Goal: Task Accomplishment & Management: Use online tool/utility

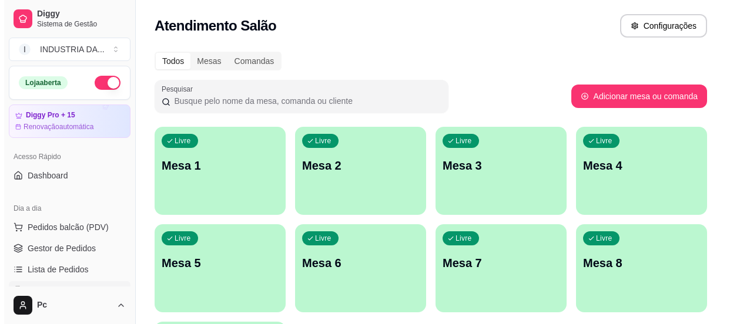
scroll to position [133, 0]
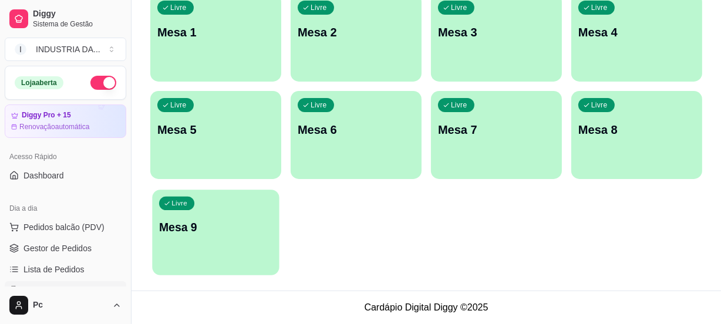
click at [163, 231] on p "Mesa 9" at bounding box center [215, 228] width 113 height 16
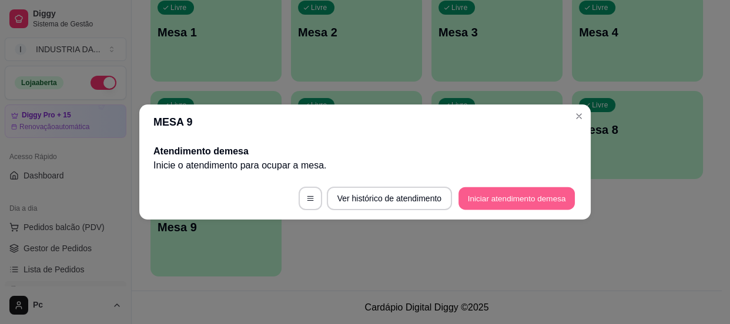
click at [508, 194] on button "Iniciar atendimento de mesa" at bounding box center [516, 198] width 116 height 23
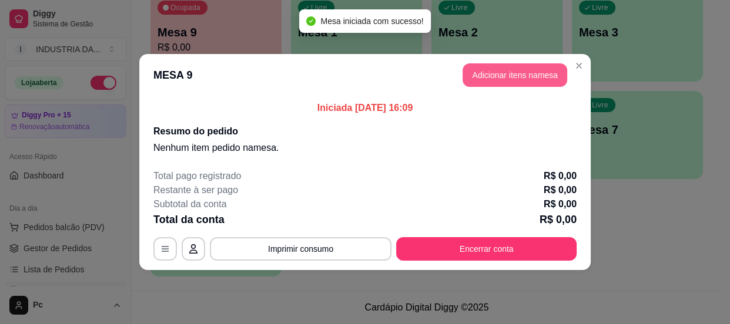
click at [530, 68] on button "Adicionar itens na mesa" at bounding box center [514, 74] width 105 height 23
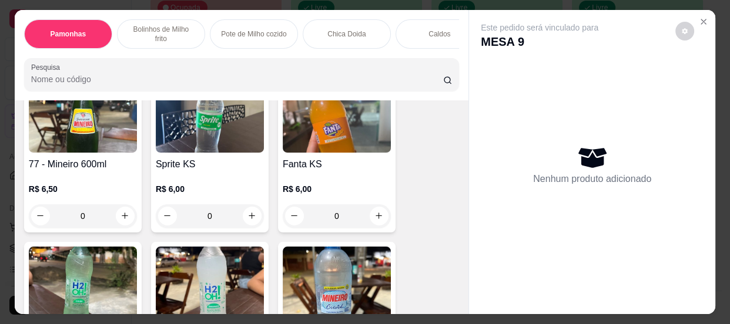
scroll to position [2456, 0]
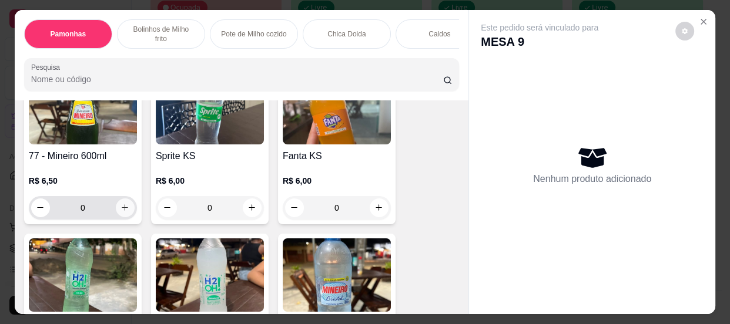
click at [120, 206] on icon "increase-product-quantity" at bounding box center [124, 207] width 9 height 9
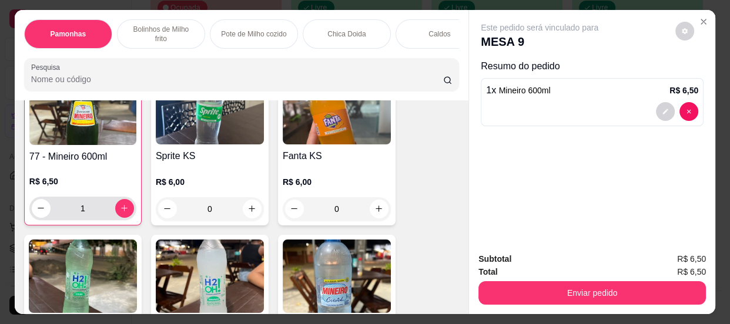
type input "1"
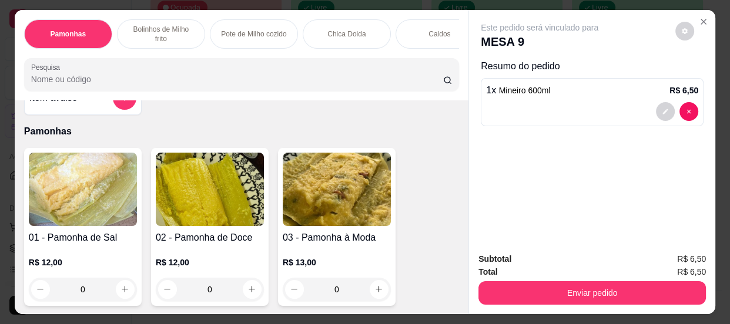
scroll to position [106, 0]
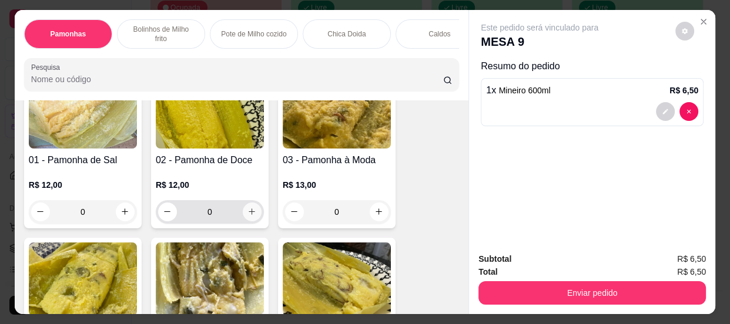
click at [247, 216] on icon "increase-product-quantity" at bounding box center [251, 211] width 9 height 9
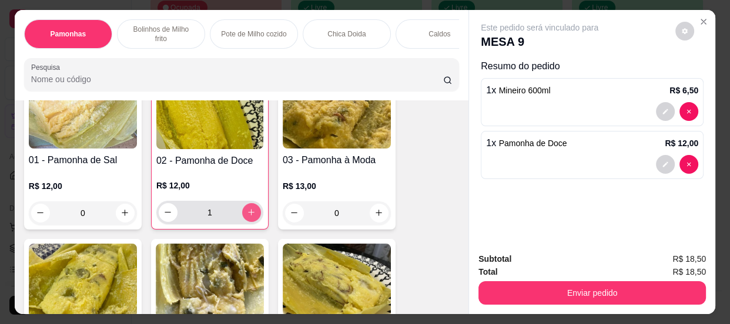
type input "1"
click at [121, 217] on icon "increase-product-quantity" at bounding box center [125, 213] width 9 height 9
type input "1"
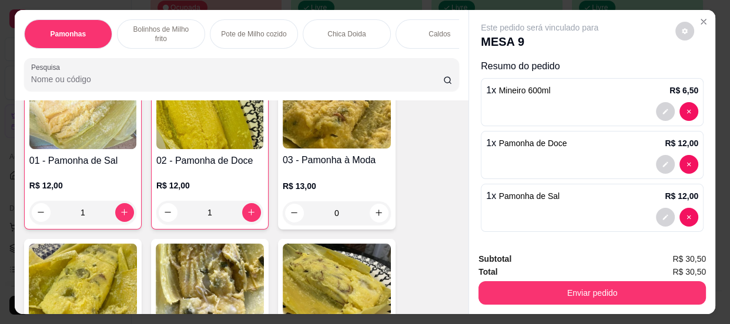
scroll to position [107, 0]
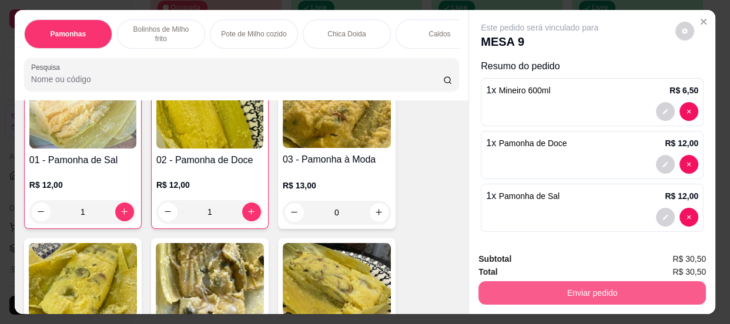
click at [616, 282] on button "Enviar pedido" at bounding box center [591, 292] width 227 height 23
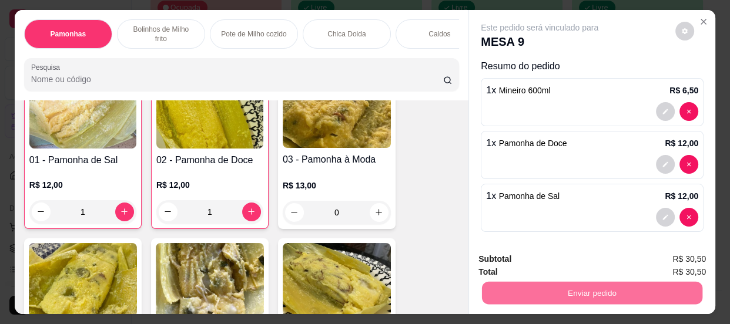
click at [555, 261] on button "Não registrar e enviar pedido" at bounding box center [553, 261] width 122 height 22
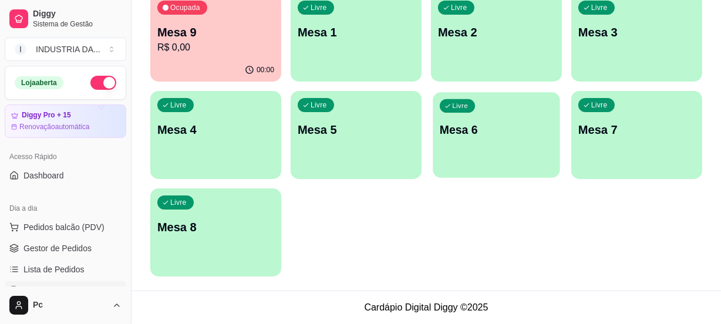
click at [510, 131] on p "Mesa 6" at bounding box center [496, 130] width 113 height 16
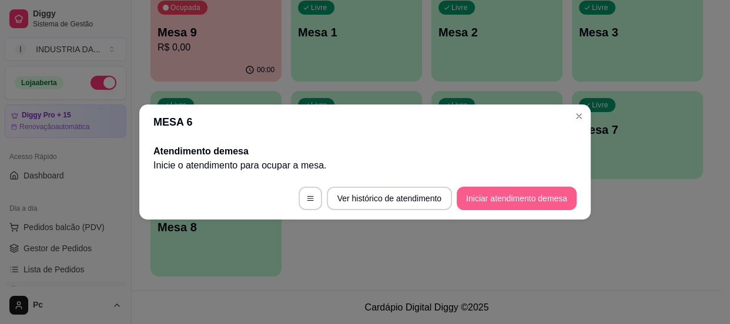
click at [489, 199] on button "Iniciar atendimento de mesa" at bounding box center [516, 198] width 120 height 23
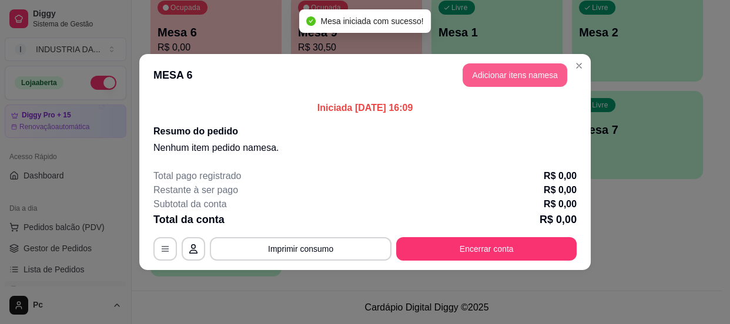
click at [480, 76] on button "Adicionar itens na mesa" at bounding box center [514, 74] width 105 height 23
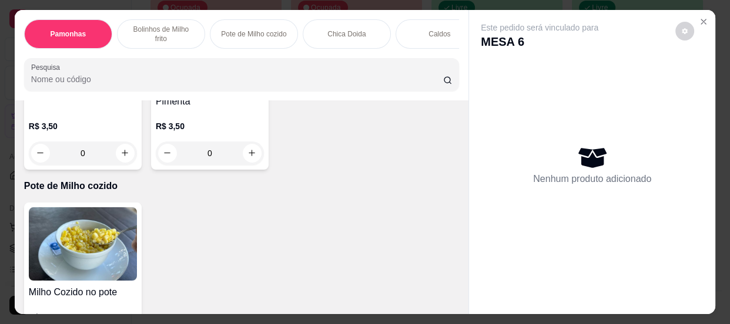
scroll to position [534, 0]
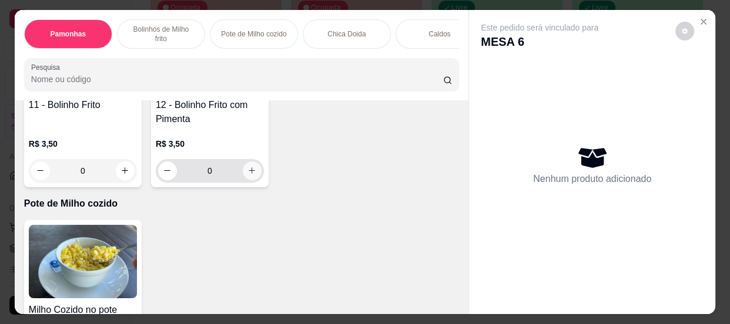
click at [250, 172] on icon "increase-product-quantity" at bounding box center [251, 170] width 9 height 9
type input "2"
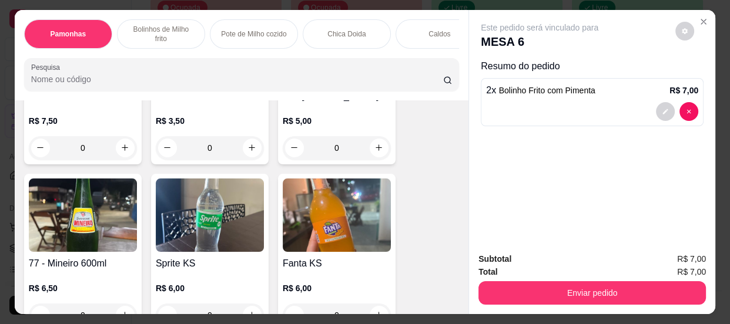
scroll to position [2509, 0]
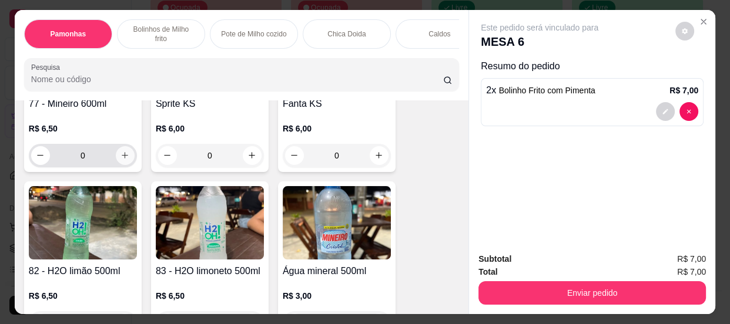
click at [123, 157] on icon "increase-product-quantity" at bounding box center [124, 155] width 9 height 9
type input "1"
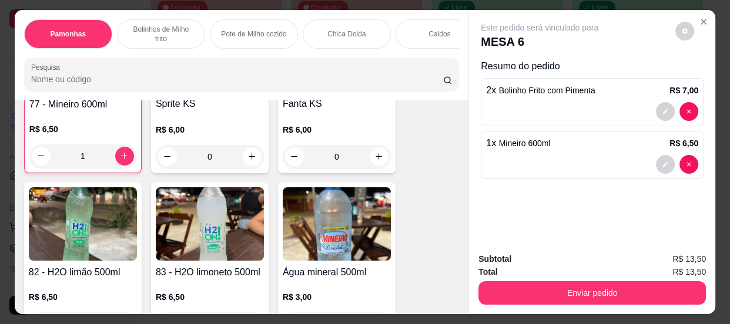
scroll to position [2510, 0]
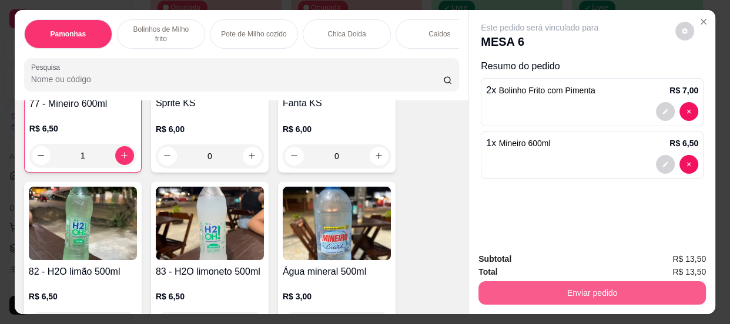
click at [515, 281] on button "Enviar pedido" at bounding box center [591, 292] width 227 height 23
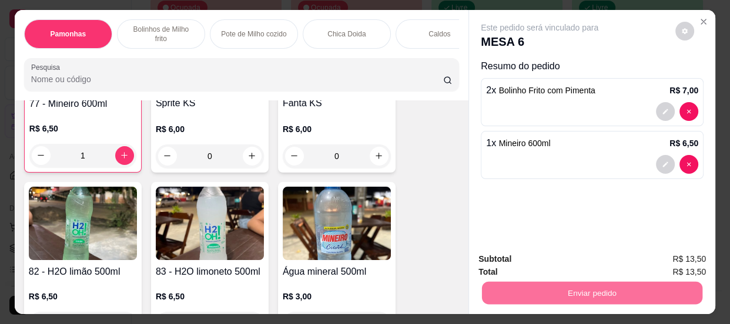
click at [519, 250] on button "Não registrar e enviar pedido" at bounding box center [553, 261] width 122 height 22
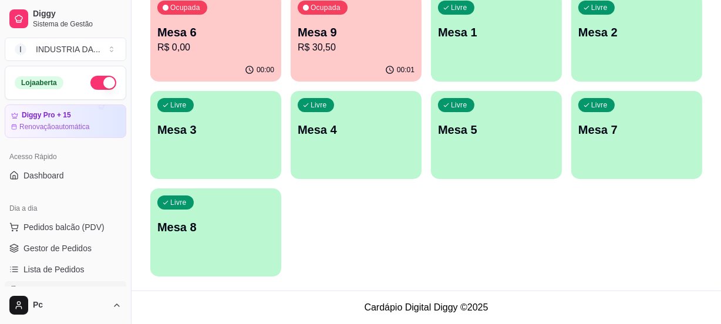
click at [191, 23] on div "Ocupada Mesa 6 R$ 0,00" at bounding box center [215, 26] width 131 height 65
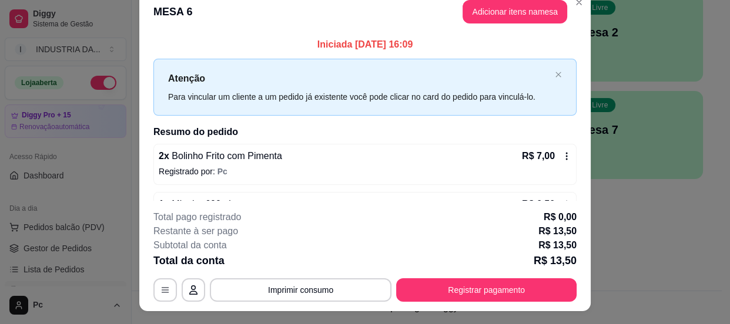
scroll to position [0, 0]
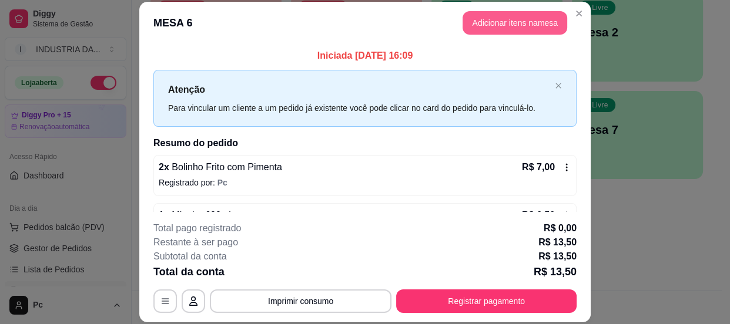
click at [519, 21] on button "Adicionar itens na mesa" at bounding box center [514, 22] width 105 height 23
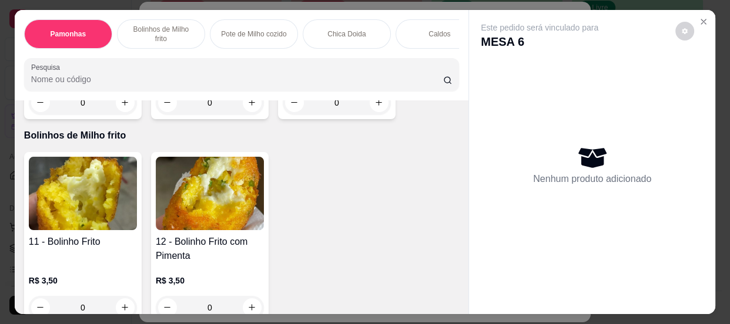
scroll to position [587, 0]
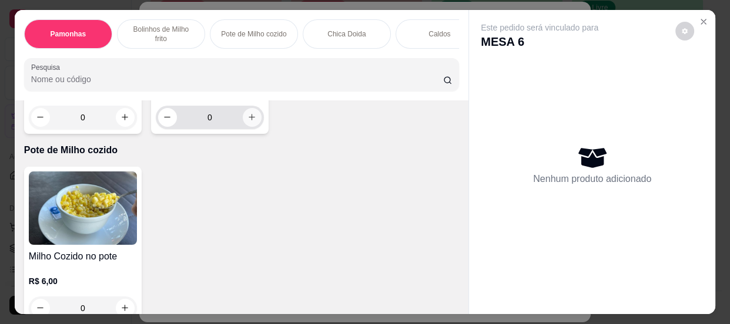
click at [248, 126] on button "increase-product-quantity" at bounding box center [252, 117] width 19 height 19
type input "1"
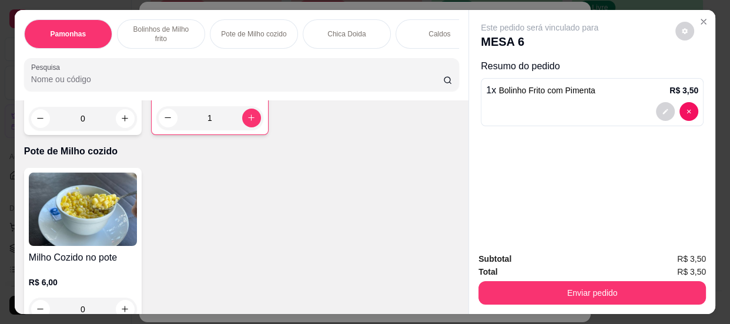
scroll to position [588, 0]
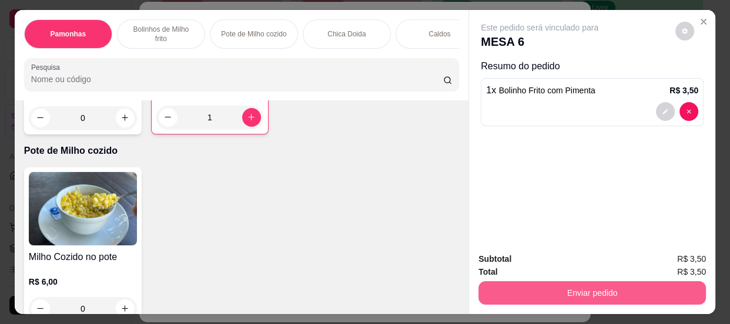
click at [560, 293] on button "Enviar pedido" at bounding box center [591, 292] width 227 height 23
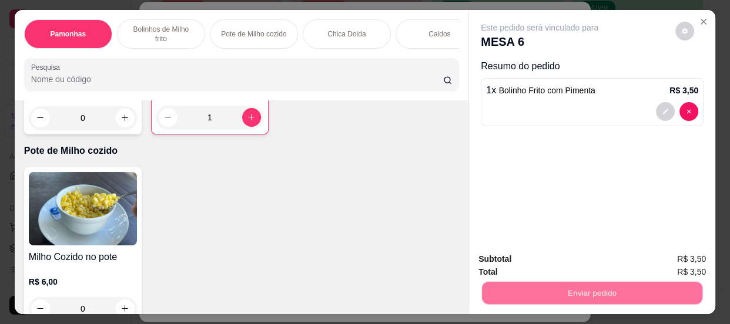
click at [513, 264] on button "Não registrar e enviar pedido" at bounding box center [553, 261] width 122 height 22
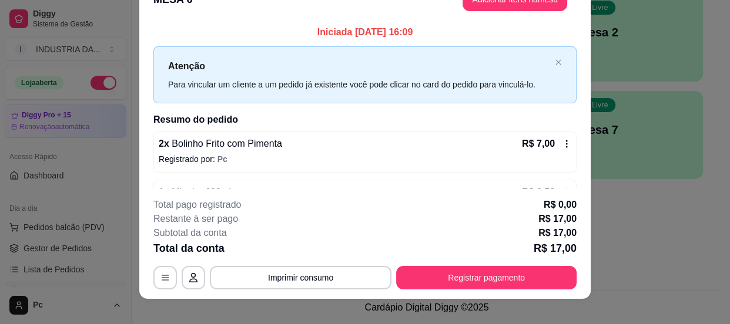
scroll to position [35, 0]
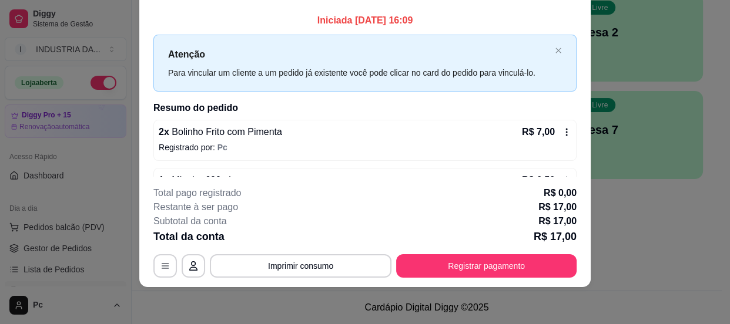
click at [431, 109] on h2 "Resumo do pedido" at bounding box center [364, 108] width 423 height 14
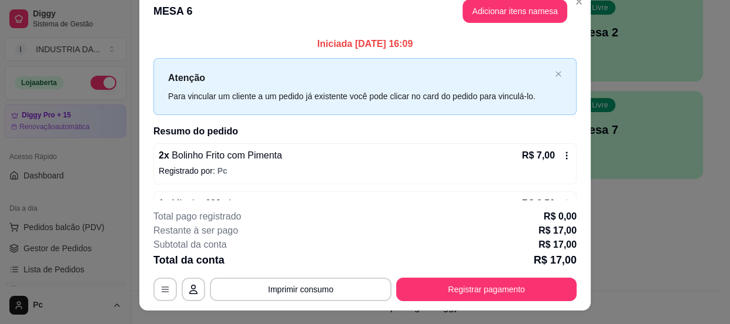
scroll to position [0, 0]
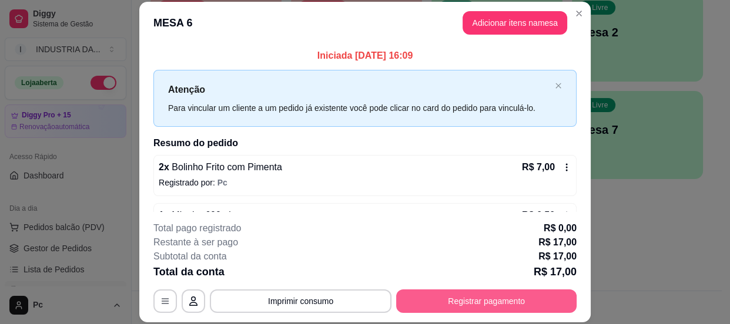
click at [419, 293] on button "Registrar pagamento" at bounding box center [486, 301] width 180 height 23
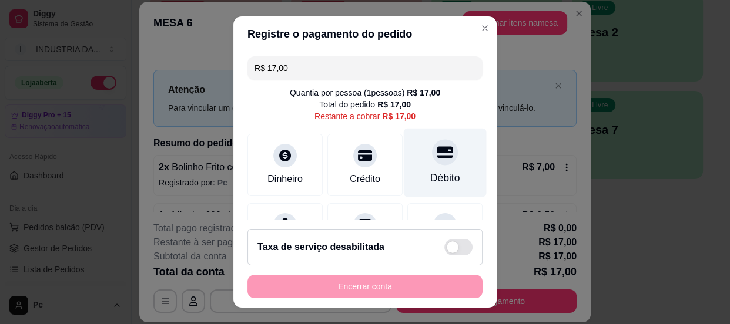
click at [432, 162] on div at bounding box center [445, 152] width 26 height 26
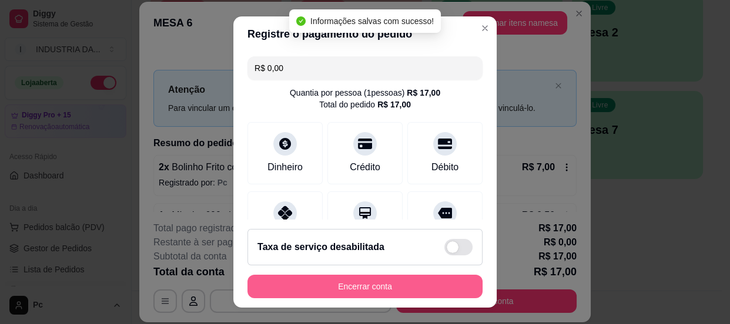
type input "R$ 0,00"
click at [363, 286] on button "Encerrar conta" at bounding box center [364, 286] width 235 height 23
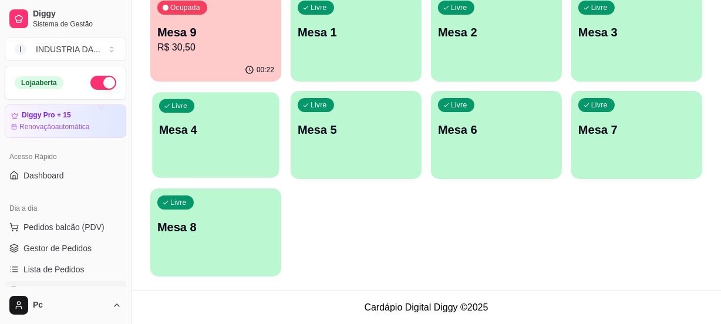
click at [261, 112] on div "Livre Mesa 4" at bounding box center [215, 128] width 127 height 72
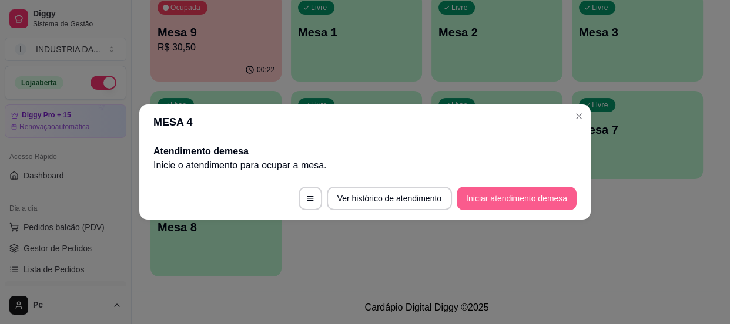
click at [511, 203] on button "Iniciar atendimento de mesa" at bounding box center [516, 198] width 120 height 23
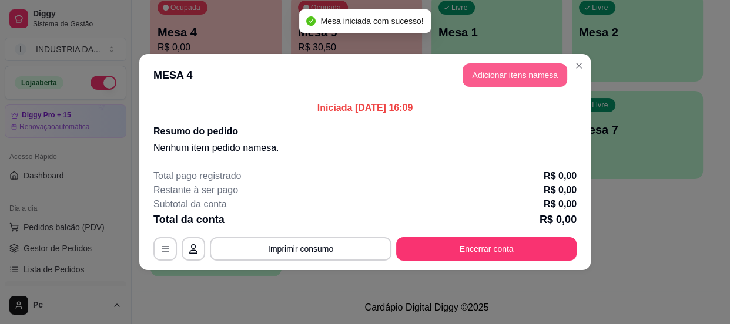
click at [507, 68] on button "Adicionar itens na mesa" at bounding box center [514, 74] width 105 height 23
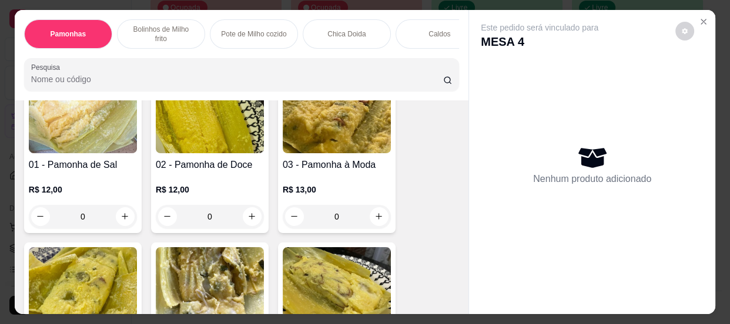
scroll to position [106, 0]
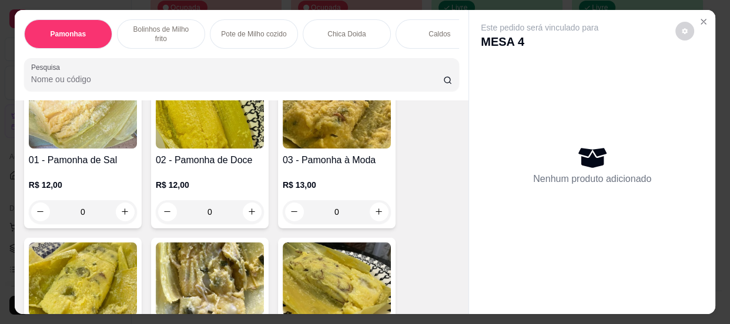
click at [225, 218] on input "0" at bounding box center [210, 211] width 66 height 23
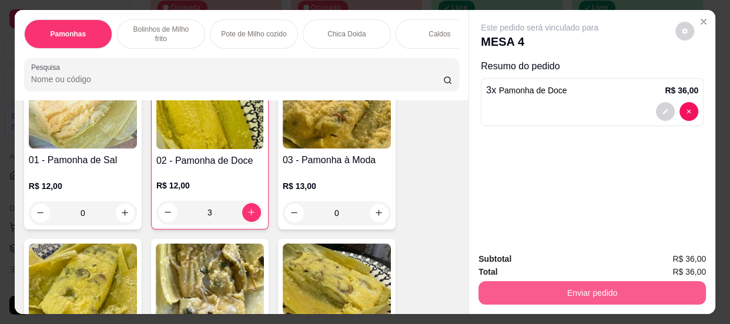
type input "3"
click at [563, 281] on button "Enviar pedido" at bounding box center [591, 292] width 227 height 23
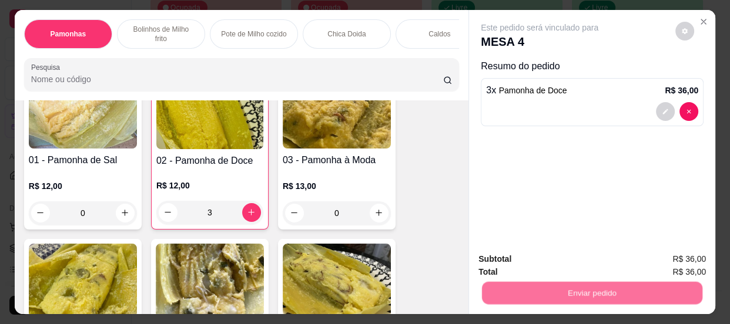
click at [539, 257] on button "Não registrar e enviar pedido" at bounding box center [553, 260] width 122 height 22
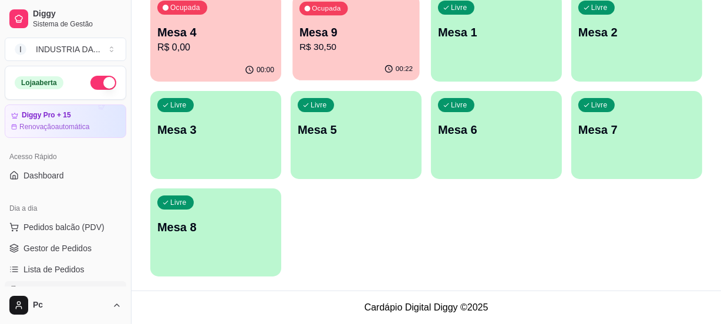
click at [334, 36] on p "Mesa 9" at bounding box center [356, 33] width 113 height 16
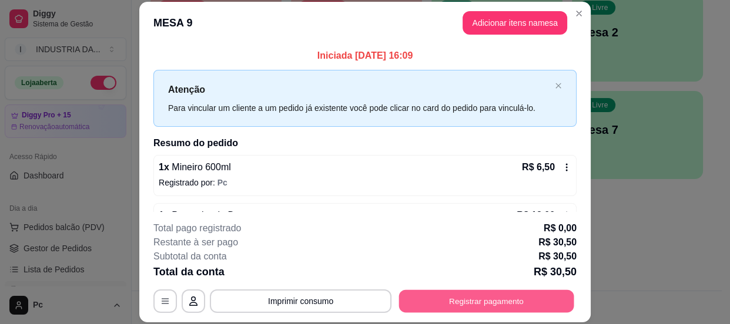
click at [460, 300] on button "Registrar pagamento" at bounding box center [486, 301] width 175 height 23
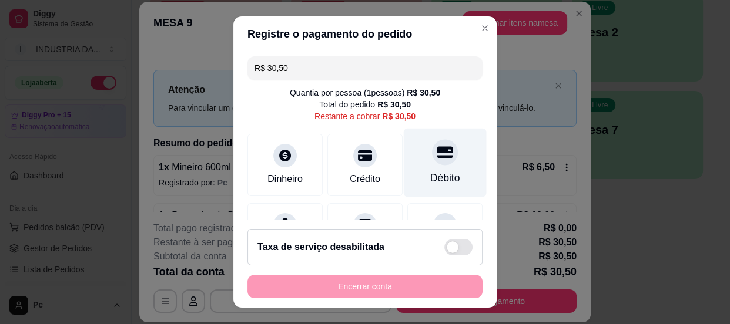
click at [440, 168] on div "Débito" at bounding box center [445, 162] width 83 height 69
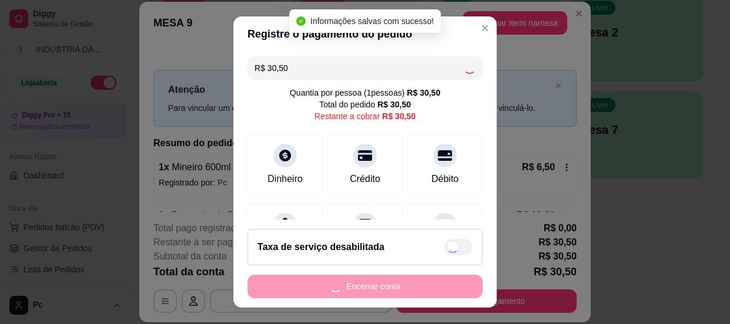
type input "R$ 0,00"
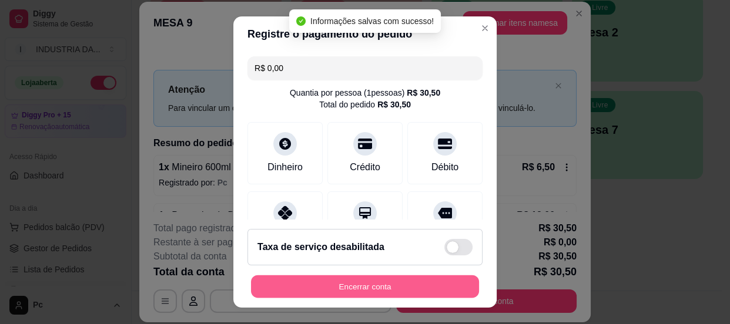
click at [379, 281] on button "Encerrar conta" at bounding box center [365, 286] width 228 height 23
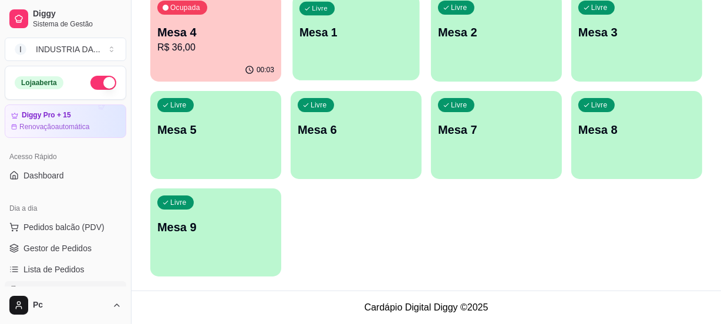
click at [310, 22] on div "Livre Mesa 1" at bounding box center [356, 31] width 127 height 72
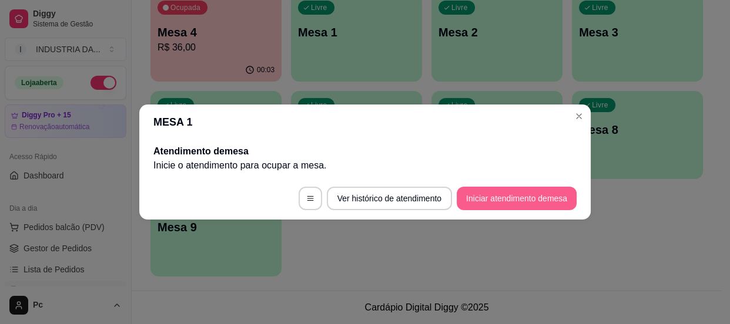
click at [546, 199] on button "Iniciar atendimento de mesa" at bounding box center [516, 198] width 120 height 23
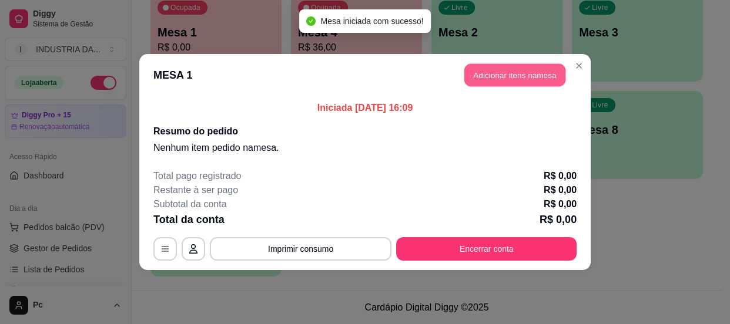
click at [502, 76] on button "Adicionar itens na mesa" at bounding box center [514, 75] width 101 height 23
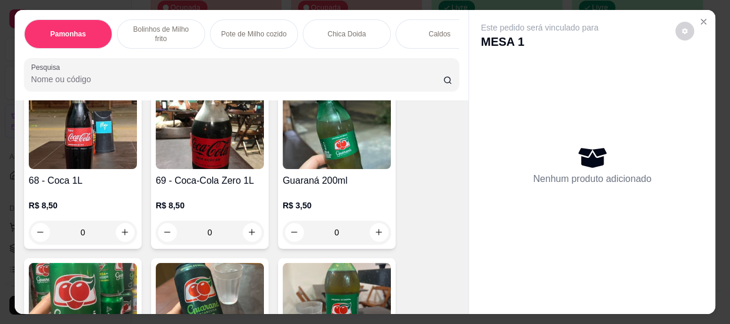
scroll to position [1975, 0]
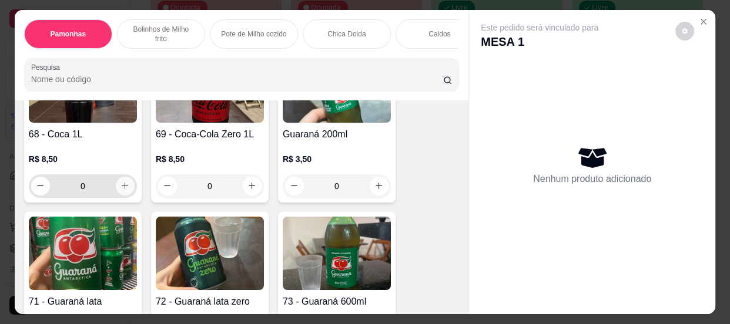
click at [125, 190] on icon "increase-product-quantity" at bounding box center [124, 185] width 9 height 9
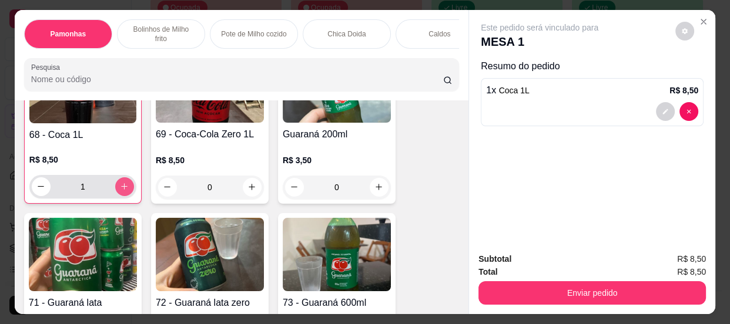
type input "1"
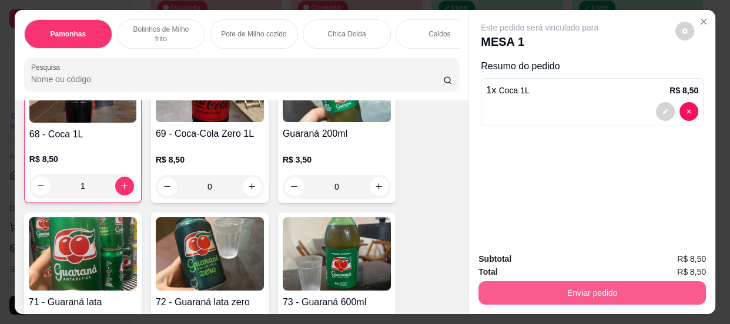
click at [564, 288] on button "Enviar pedido" at bounding box center [591, 292] width 227 height 23
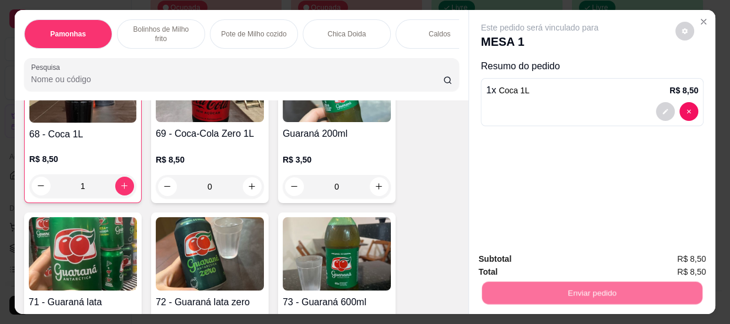
click at [538, 256] on button "Não registrar e enviar pedido" at bounding box center [553, 261] width 122 height 22
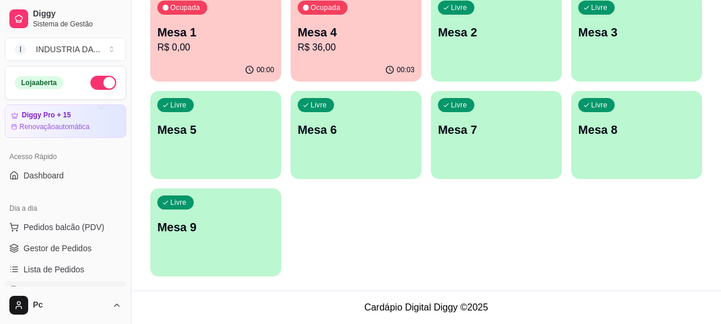
click at [343, 43] on p "R$ 36,00" at bounding box center [356, 48] width 117 height 14
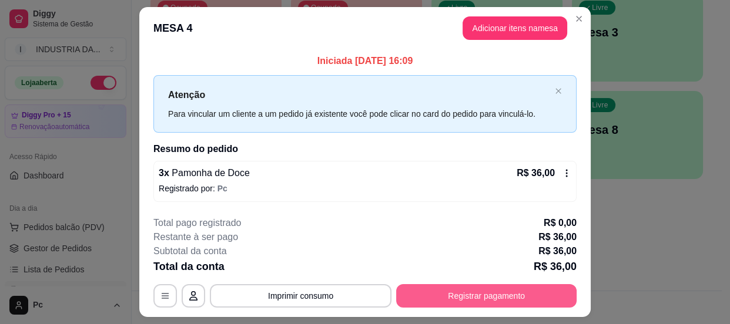
click at [468, 302] on button "Registrar pagamento" at bounding box center [486, 295] width 180 height 23
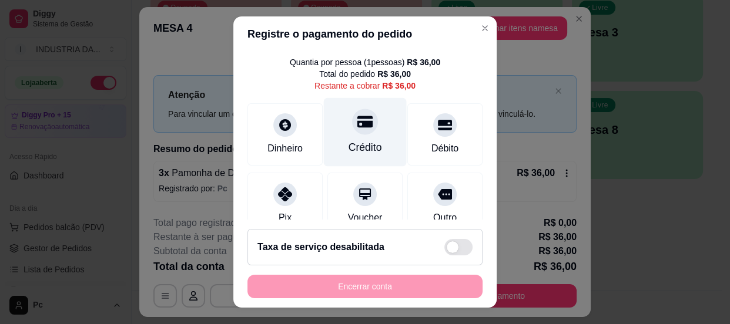
scroll to position [53, 0]
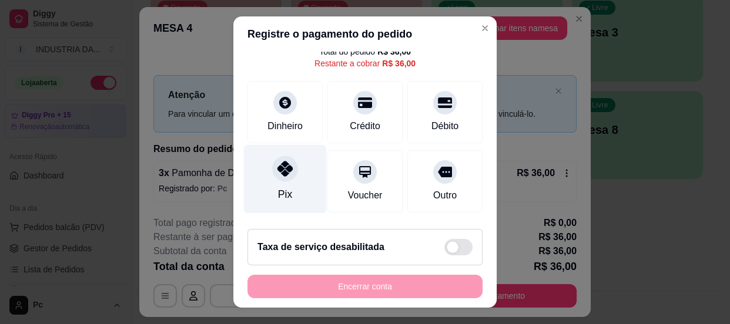
click at [261, 175] on div "Pix" at bounding box center [285, 178] width 83 height 69
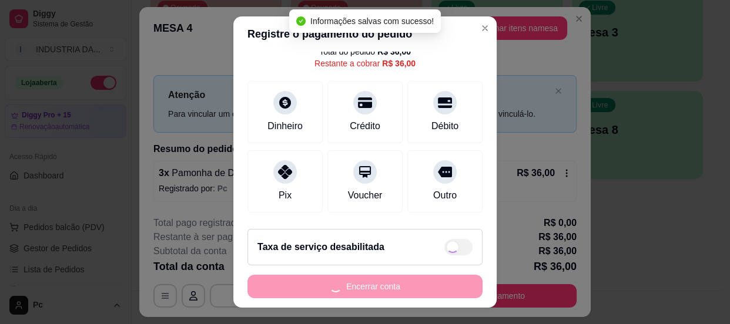
type input "R$ 0,00"
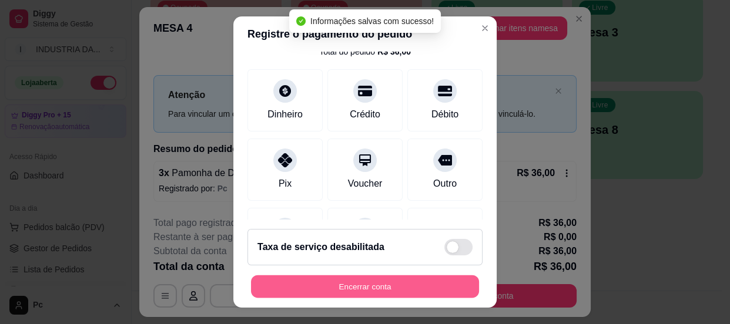
click at [414, 280] on button "Encerrar conta" at bounding box center [365, 286] width 228 height 23
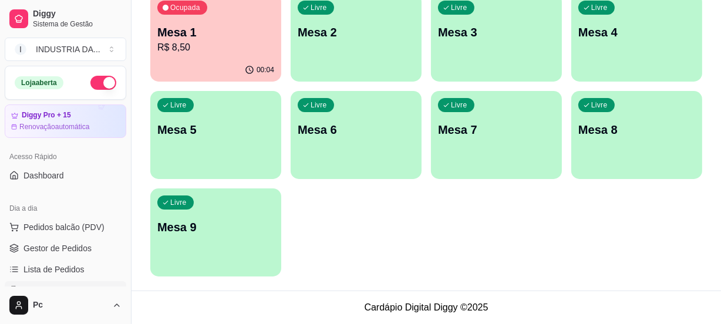
click at [240, 31] on p "Mesa 1" at bounding box center [215, 32] width 117 height 16
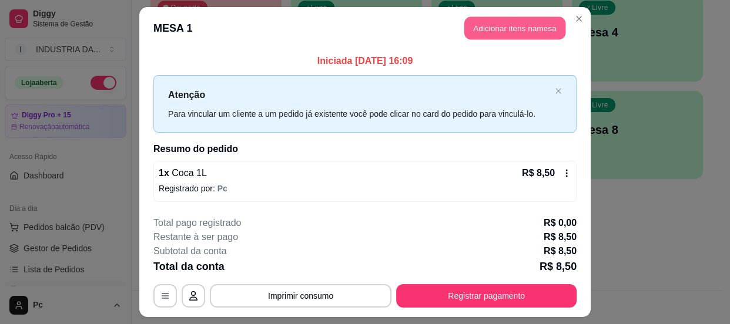
click at [488, 32] on button "Adicionar itens na mesa" at bounding box center [514, 28] width 101 height 23
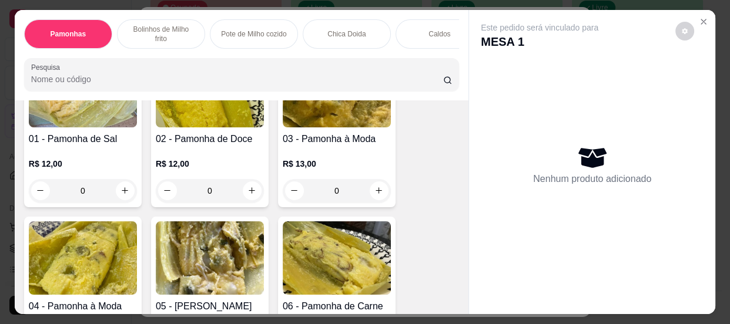
scroll to position [160, 0]
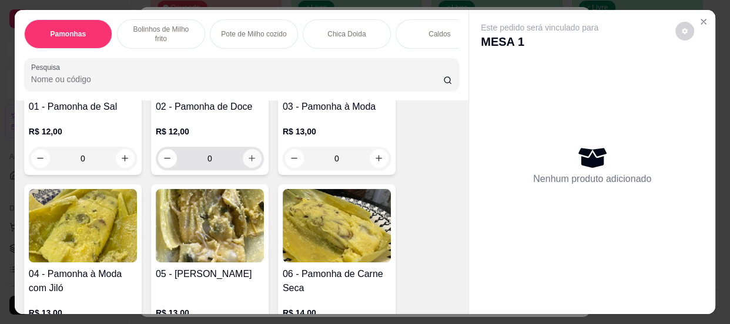
click at [247, 159] on icon "increase-product-quantity" at bounding box center [251, 158] width 9 height 9
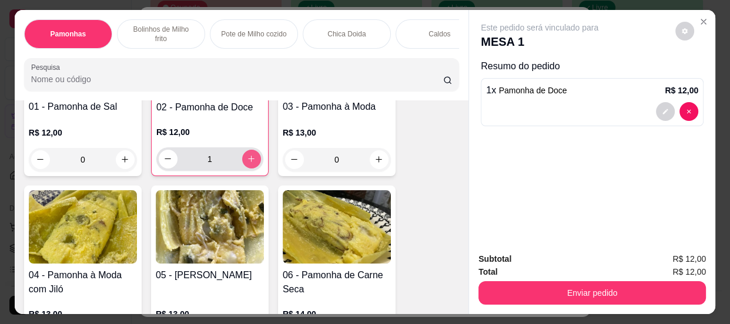
type input "1"
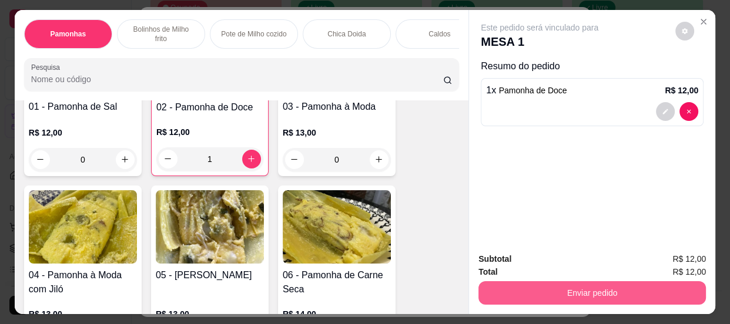
click at [584, 291] on button "Enviar pedido" at bounding box center [591, 292] width 227 height 23
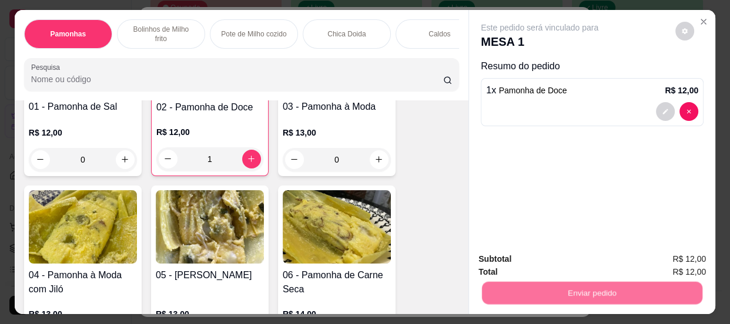
click at [552, 262] on button "Não registrar e enviar pedido" at bounding box center [553, 261] width 122 height 22
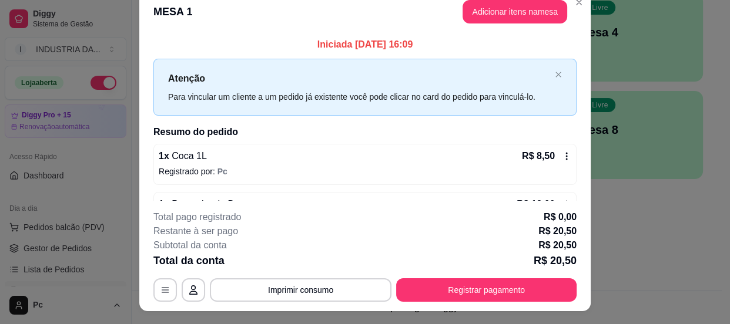
scroll to position [0, 0]
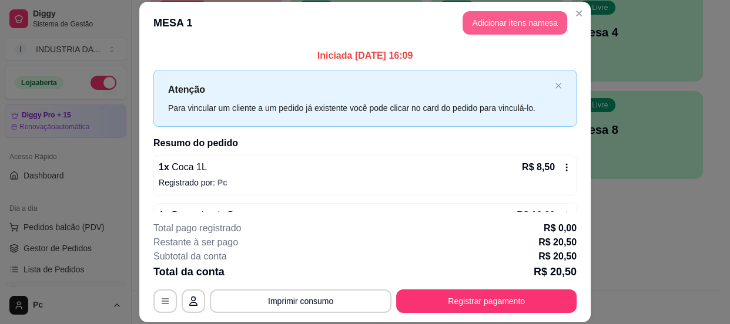
click at [529, 25] on button "Adicionar itens na mesa" at bounding box center [514, 22] width 105 height 23
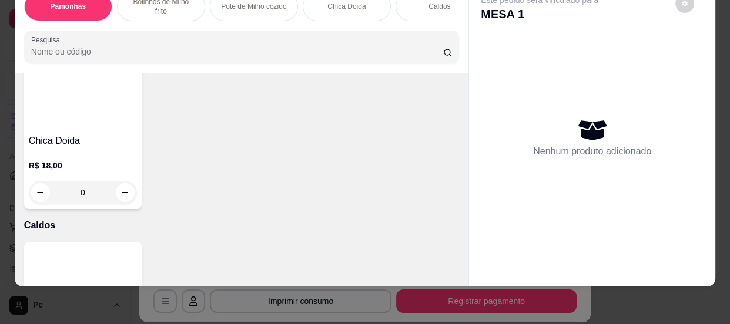
scroll to position [907, 0]
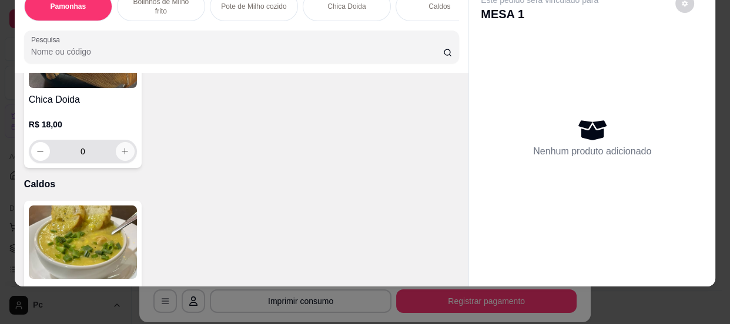
click at [122, 153] on icon "increase-product-quantity" at bounding box center [124, 151] width 9 height 9
type input "1"
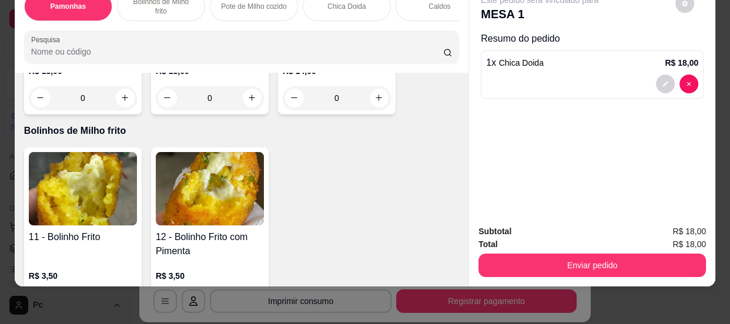
scroll to position [587, 0]
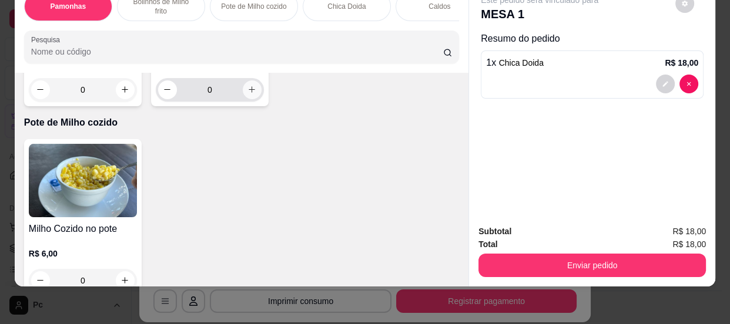
click at [250, 91] on icon "increase-product-quantity" at bounding box center [251, 89] width 9 height 9
type input "1"
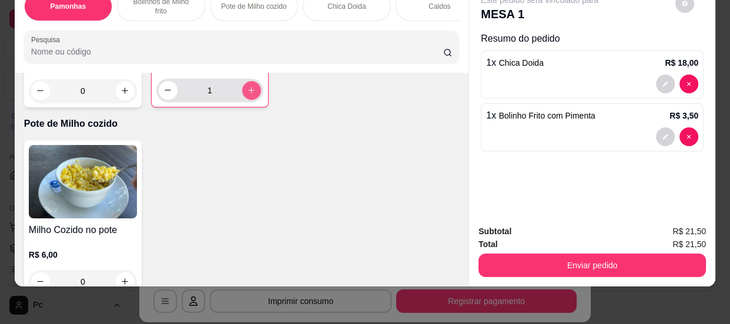
scroll to position [589, 0]
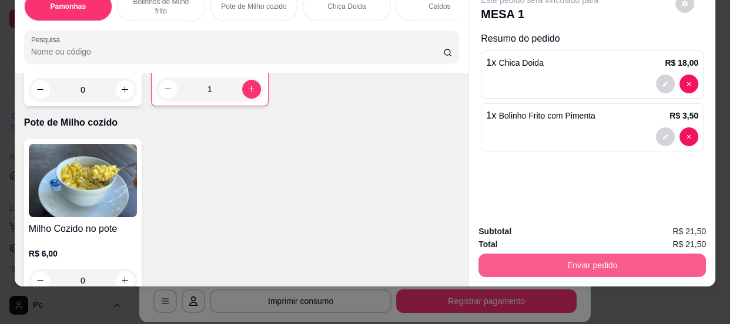
click at [593, 262] on button "Enviar pedido" at bounding box center [591, 265] width 227 height 23
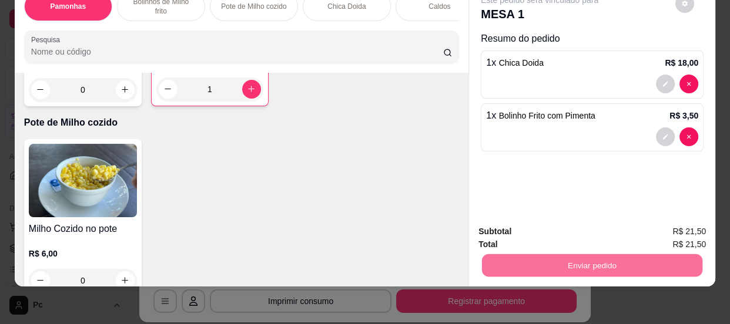
click at [556, 227] on button "Não registrar e enviar pedido" at bounding box center [553, 228] width 122 height 22
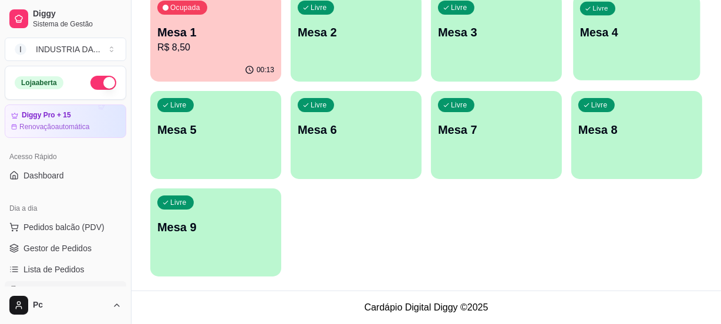
click at [609, 27] on p "Mesa 4" at bounding box center [636, 33] width 113 height 16
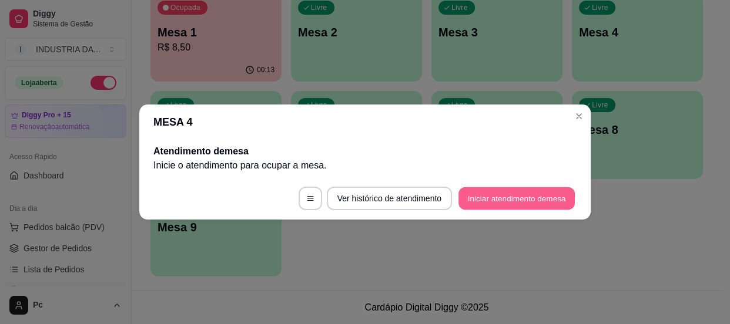
click at [503, 199] on button "Iniciar atendimento de mesa" at bounding box center [516, 198] width 116 height 23
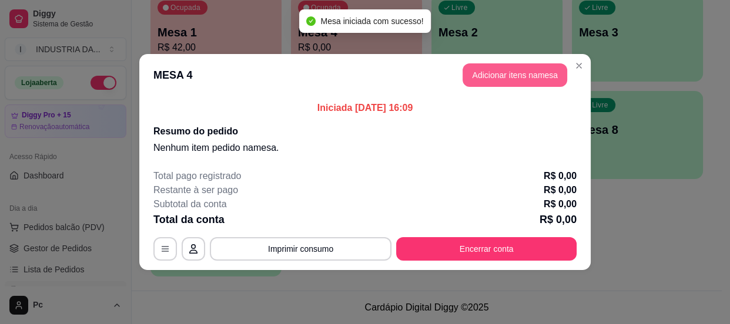
click at [462, 82] on header "MESA 4 Adicionar itens na mesa" at bounding box center [364, 75] width 451 height 42
click at [510, 76] on button "Adicionar itens na mesa" at bounding box center [514, 74] width 105 height 23
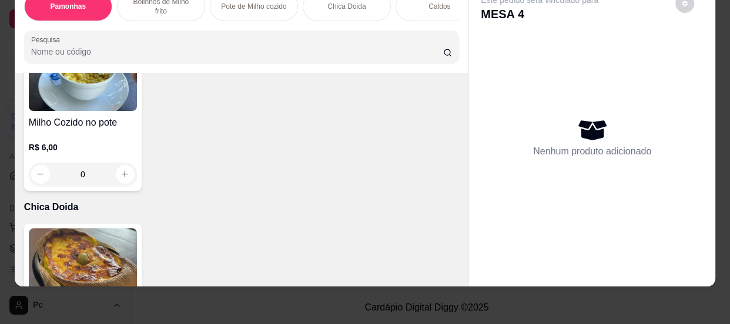
scroll to position [854, 0]
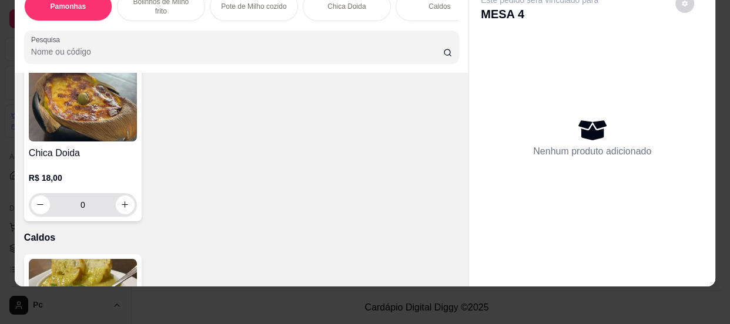
click at [89, 199] on input "0" at bounding box center [83, 204] width 66 height 23
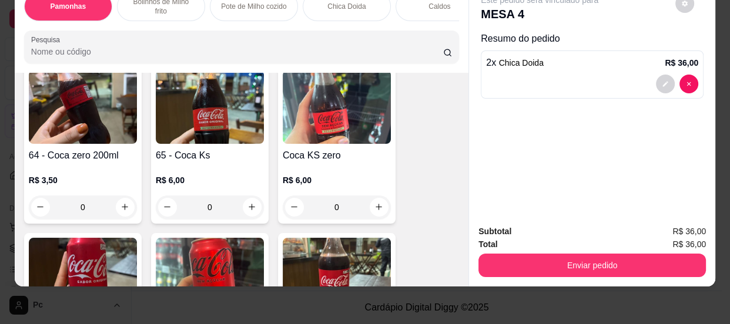
scroll to position [1656, 0]
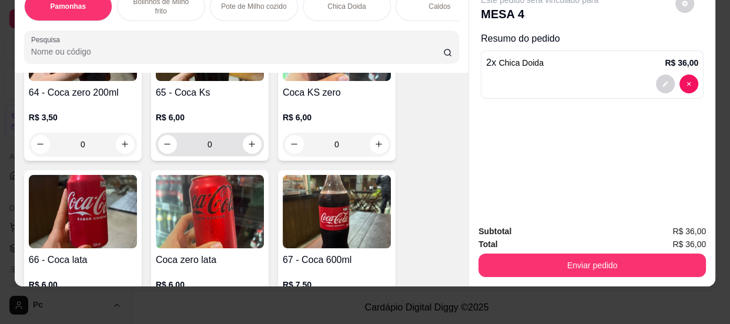
type input "2"
click at [248, 147] on icon "increase-product-quantity" at bounding box center [252, 144] width 9 height 9
type input "1"
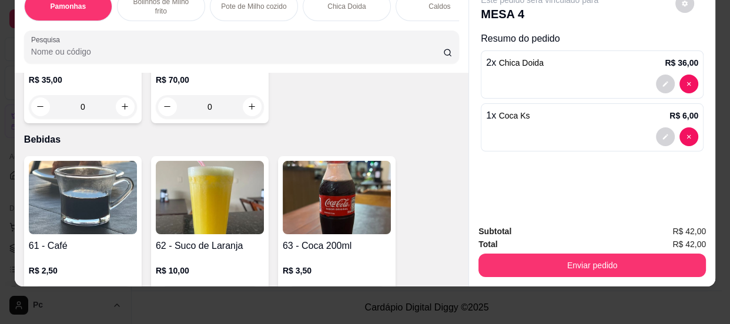
scroll to position [1442, 0]
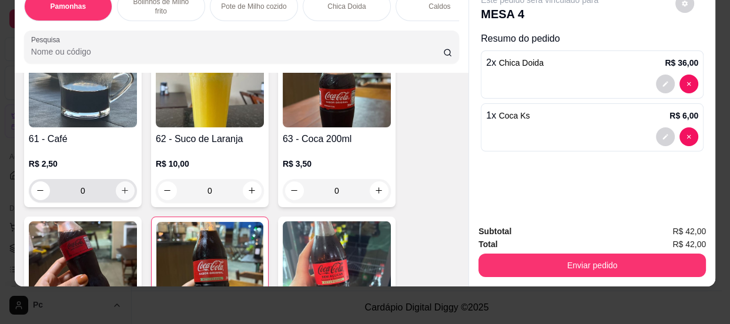
click at [120, 191] on icon "increase-product-quantity" at bounding box center [124, 190] width 9 height 9
type input "1"
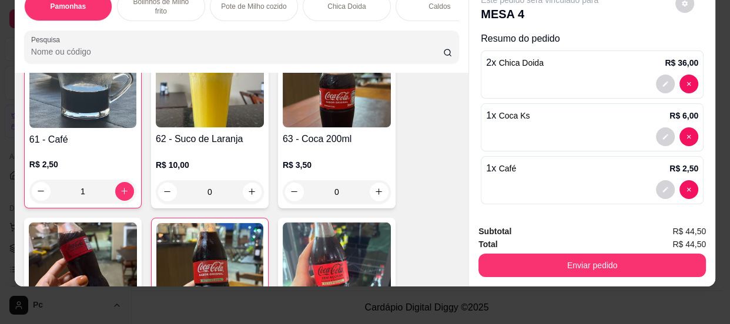
scroll to position [1443, 0]
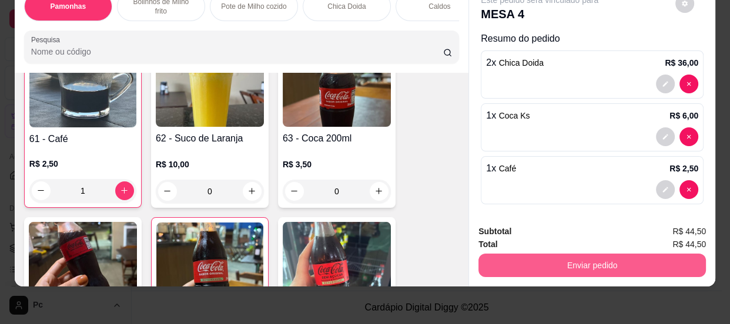
click at [598, 254] on button "Enviar pedido" at bounding box center [591, 265] width 227 height 23
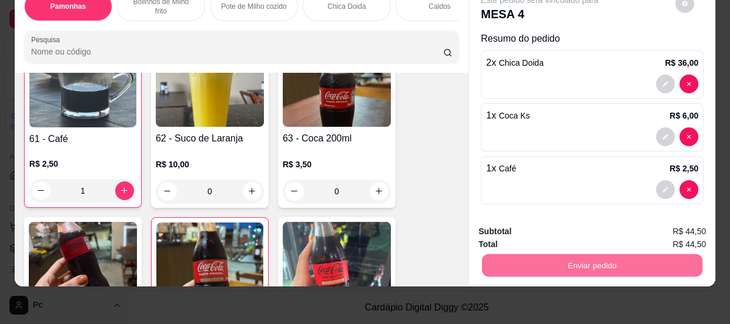
click at [571, 227] on button "Não registrar e enviar pedido" at bounding box center [553, 228] width 119 height 22
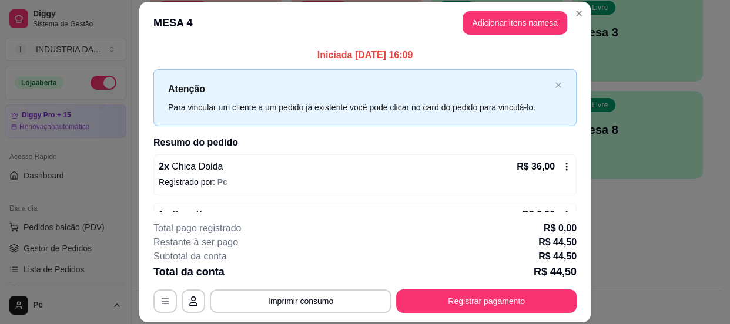
scroll to position [0, 0]
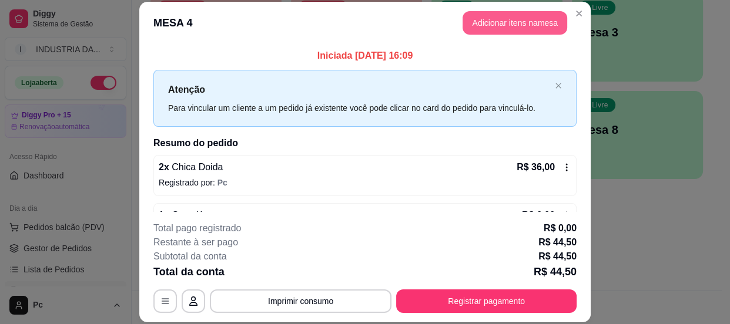
click at [476, 24] on button "Adicionar itens na mesa" at bounding box center [514, 22] width 105 height 23
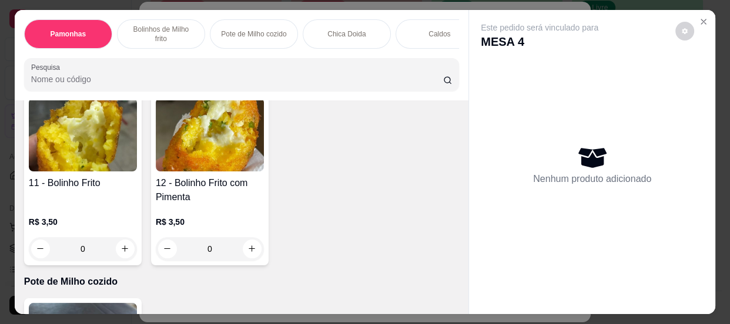
scroll to position [480, 0]
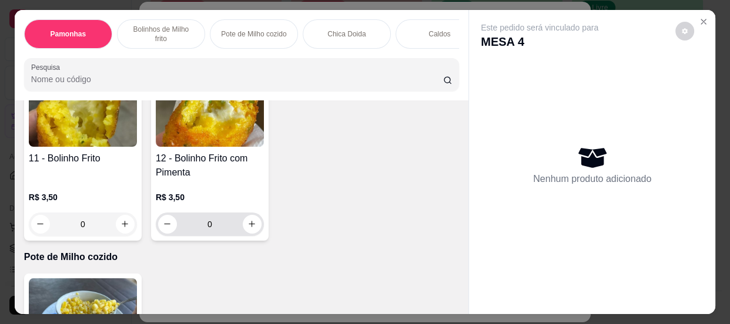
click at [213, 230] on input "0" at bounding box center [210, 224] width 66 height 23
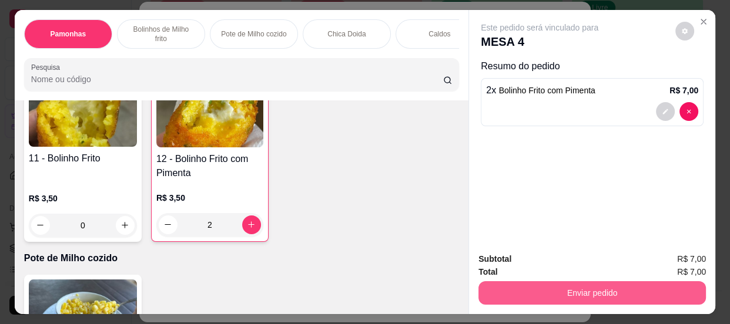
type input "2"
click at [531, 288] on button "Enviar pedido" at bounding box center [591, 292] width 227 height 23
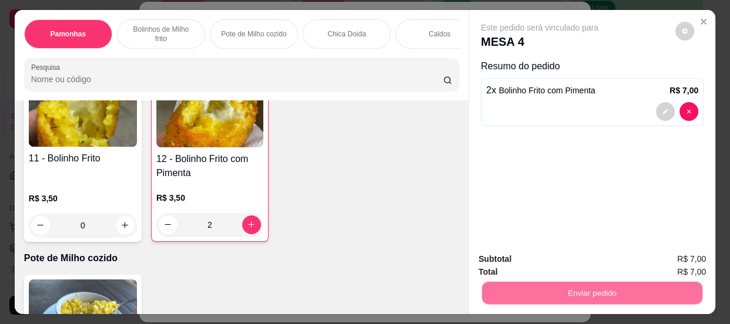
click at [526, 265] on button "Não registrar e enviar pedido" at bounding box center [553, 261] width 122 height 22
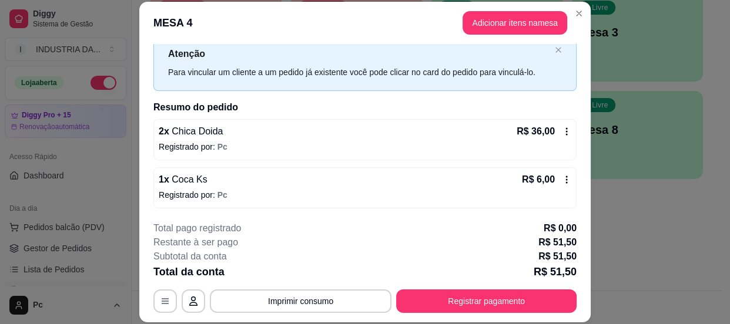
scroll to position [25, 0]
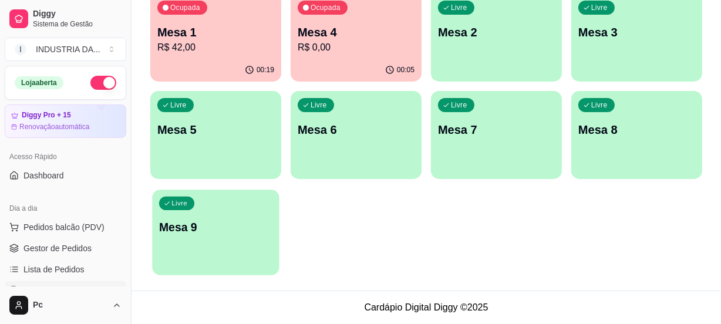
click at [244, 224] on p "Mesa 9" at bounding box center [215, 228] width 113 height 16
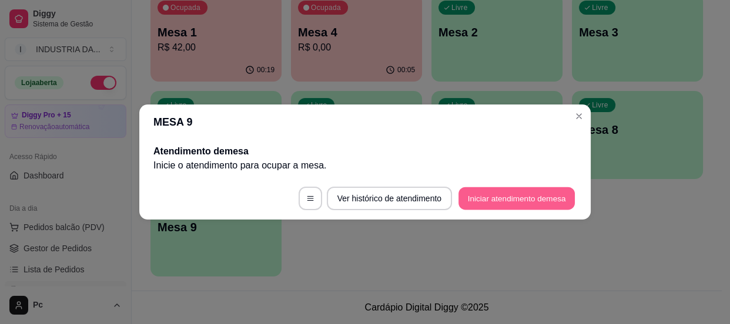
click at [481, 202] on button "Iniciar atendimento de mesa" at bounding box center [516, 198] width 116 height 23
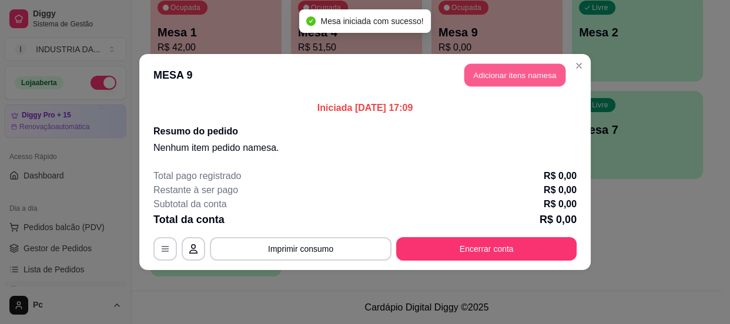
click at [489, 73] on button "Adicionar itens na mesa" at bounding box center [514, 75] width 101 height 23
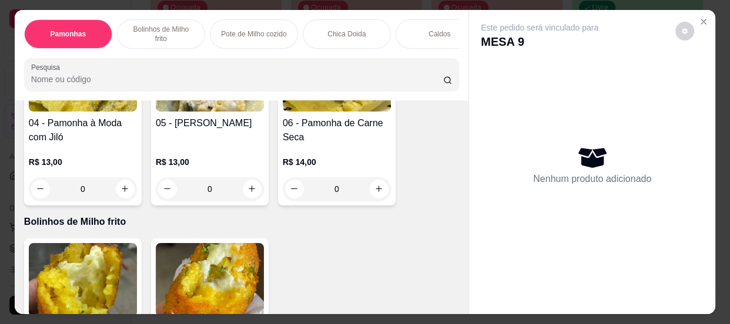
scroll to position [320, 0]
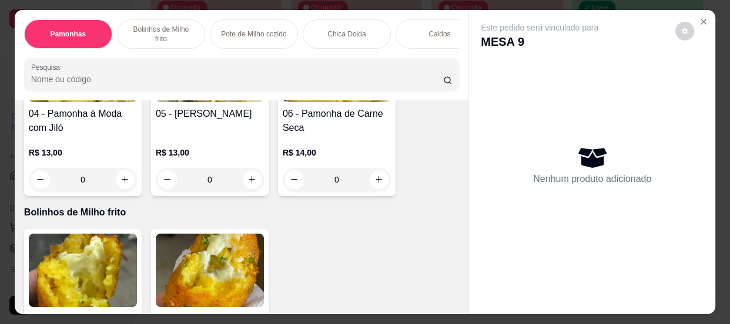
click at [86, 187] on input "0" at bounding box center [83, 179] width 66 height 23
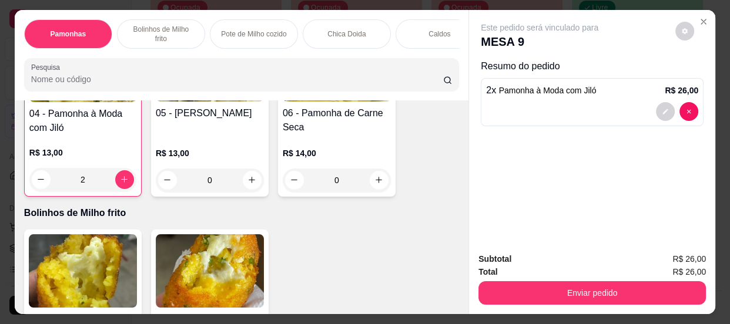
scroll to position [428, 0]
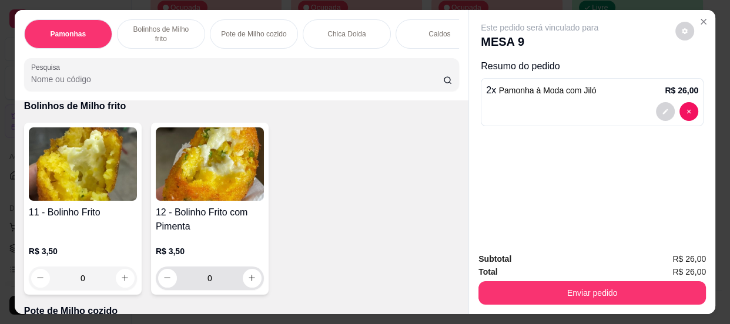
type input "2"
click at [219, 275] on input "0" at bounding box center [210, 278] width 66 height 23
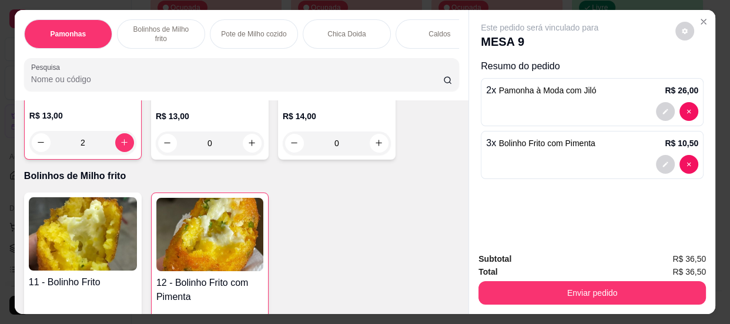
scroll to position [0, 0]
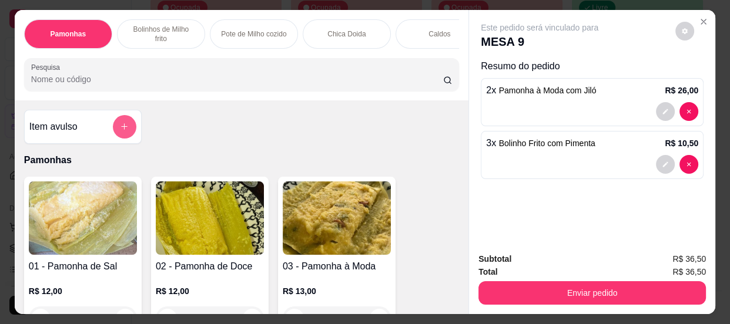
type input "3"
click at [122, 128] on icon "add-separate-item" at bounding box center [124, 126] width 9 height 9
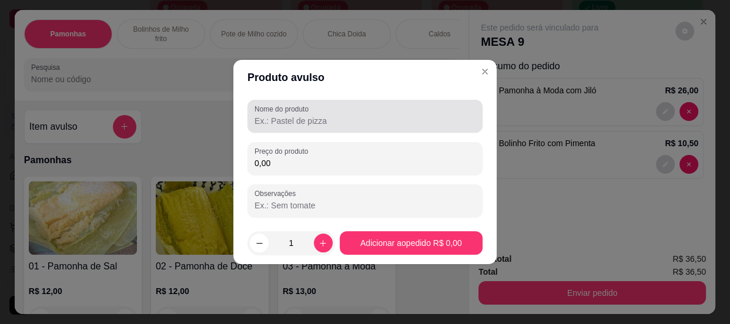
click at [283, 121] on input "Nome do produto" at bounding box center [364, 121] width 221 height 12
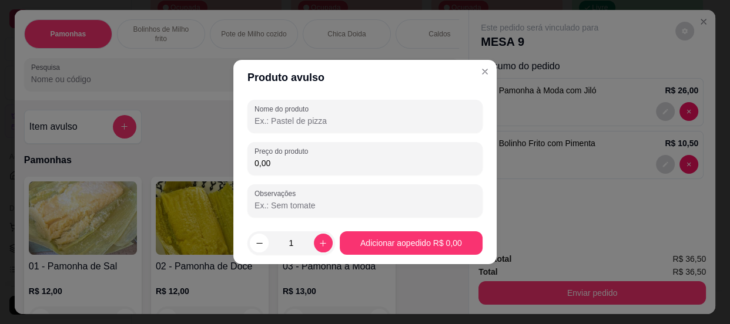
type input "a"
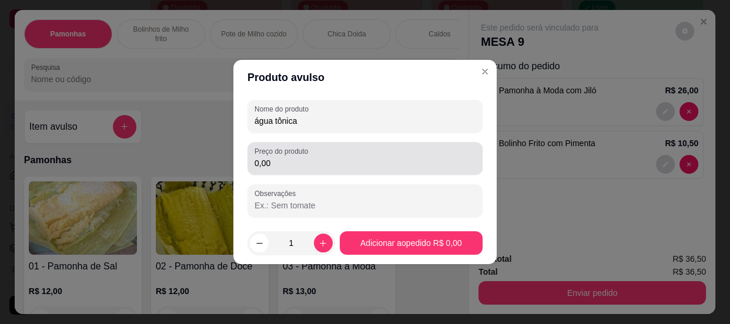
type input "água tônica"
click at [282, 162] on input "0,00" at bounding box center [364, 163] width 221 height 12
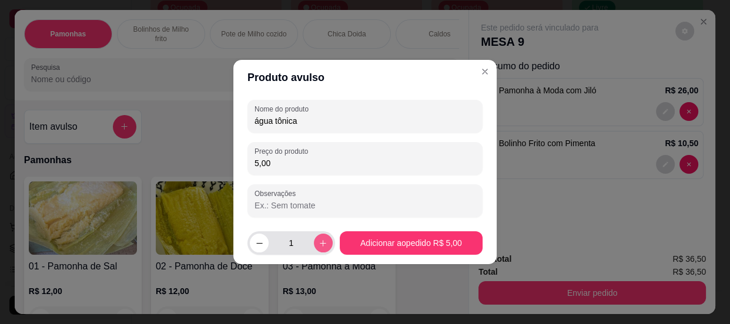
type input "5,00"
click at [318, 243] on icon "increase-product-quantity" at bounding box center [322, 243] width 9 height 9
type input "2"
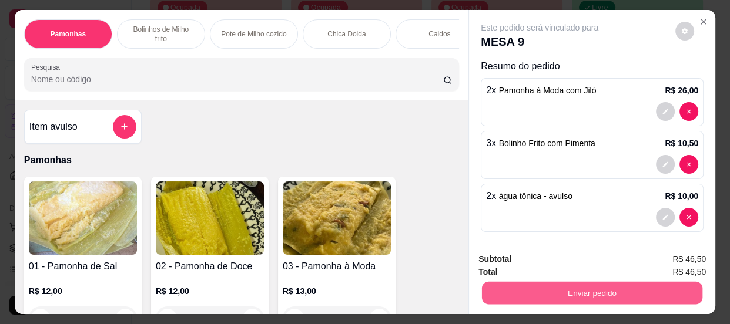
click at [528, 288] on button "Enviar pedido" at bounding box center [592, 293] width 220 height 23
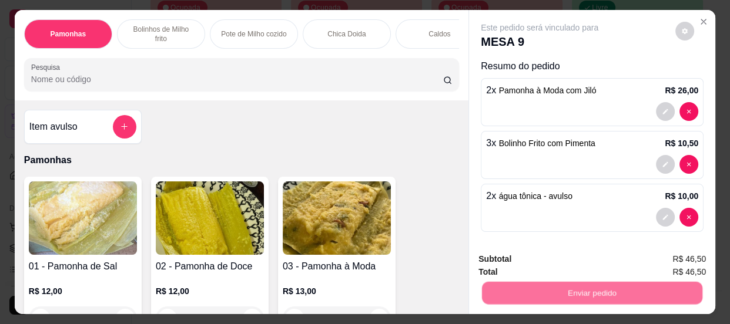
click at [517, 262] on button "Não registrar e enviar pedido" at bounding box center [553, 261] width 122 height 22
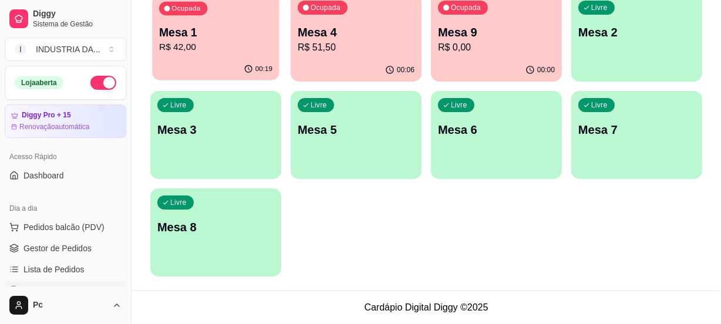
click at [203, 52] on p "R$ 42,00" at bounding box center [215, 48] width 113 height 14
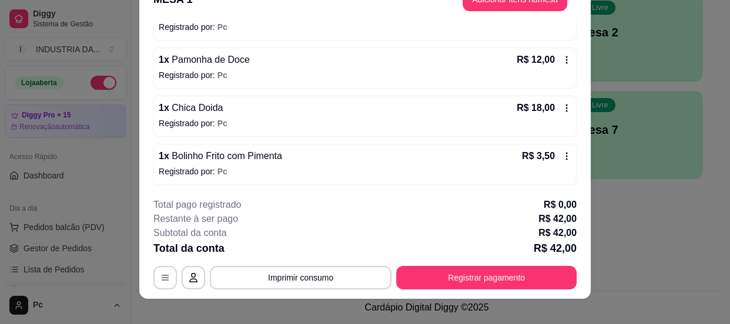
scroll to position [35, 0]
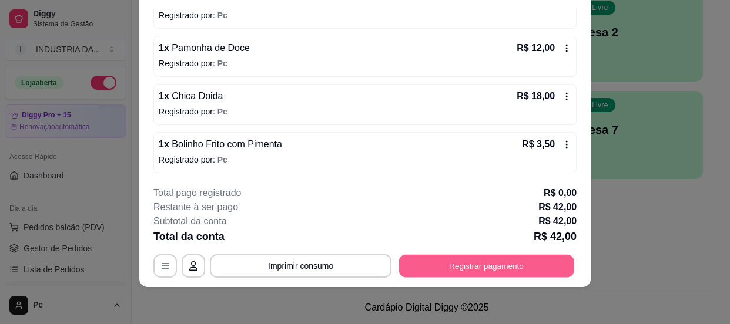
click at [492, 263] on button "Registrar pagamento" at bounding box center [486, 266] width 175 height 23
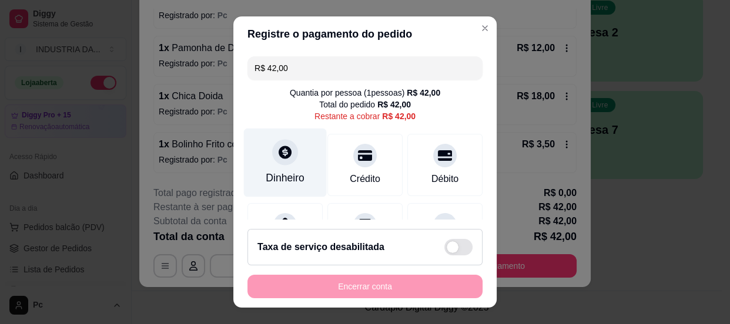
click at [283, 159] on icon at bounding box center [284, 151] width 15 height 15
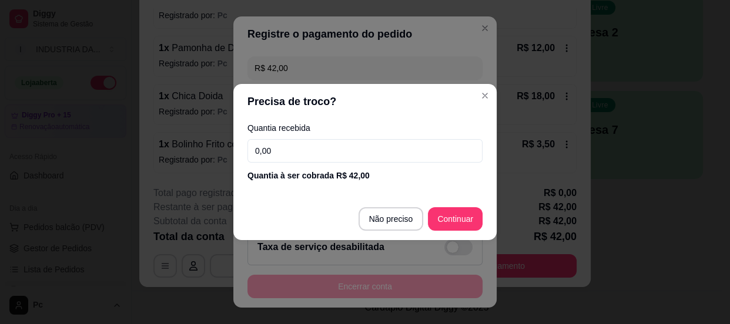
click at [285, 153] on input "0,00" at bounding box center [364, 150] width 235 height 23
type input "42,00"
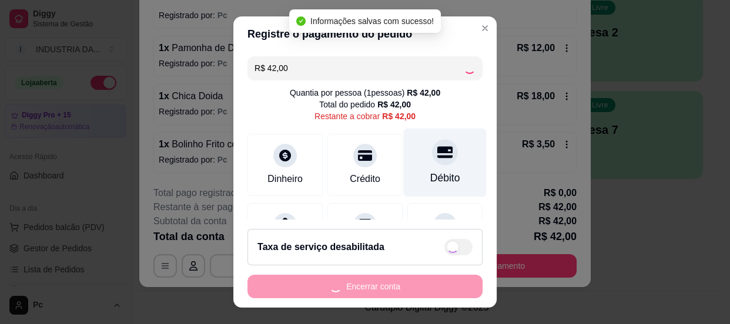
type input "R$ 0,00"
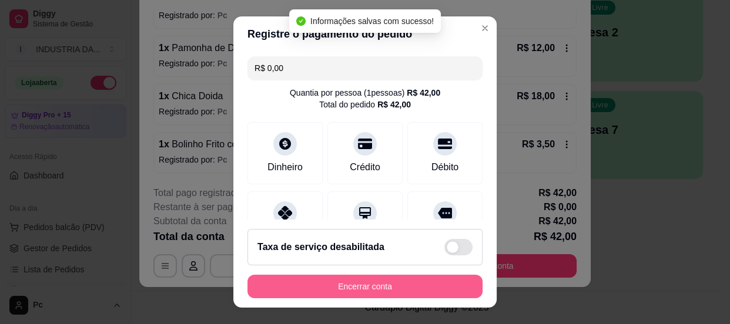
click at [405, 285] on button "Encerrar conta" at bounding box center [364, 286] width 235 height 23
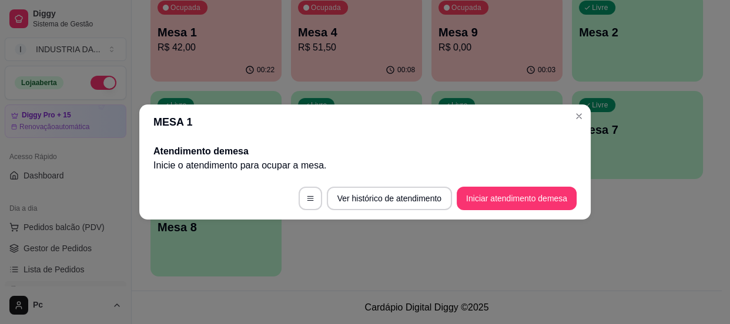
scroll to position [0, 0]
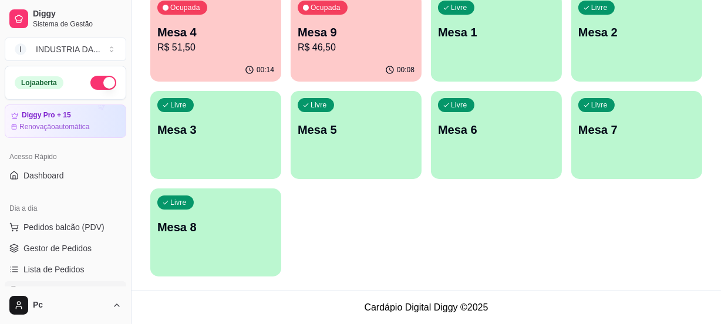
click at [368, 55] on div "Ocupada Mesa 9 R$ 46,50" at bounding box center [356, 26] width 131 height 65
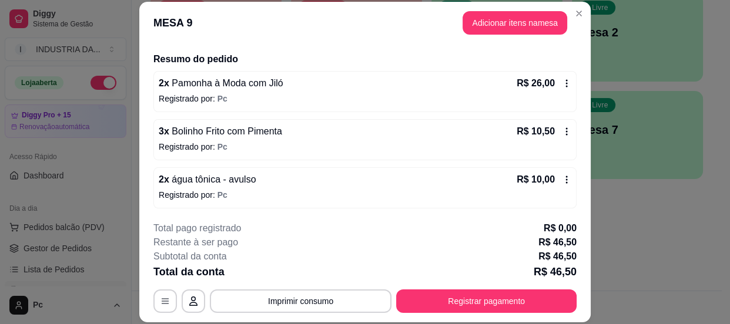
scroll to position [35, 0]
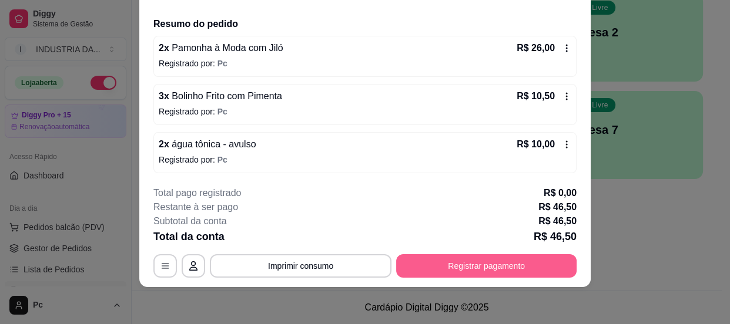
click at [468, 270] on button "Registrar pagamento" at bounding box center [486, 265] width 180 height 23
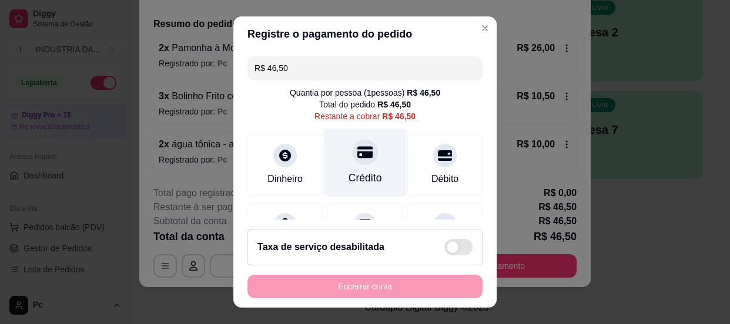
click at [348, 171] on div "Crédito" at bounding box center [364, 177] width 33 height 15
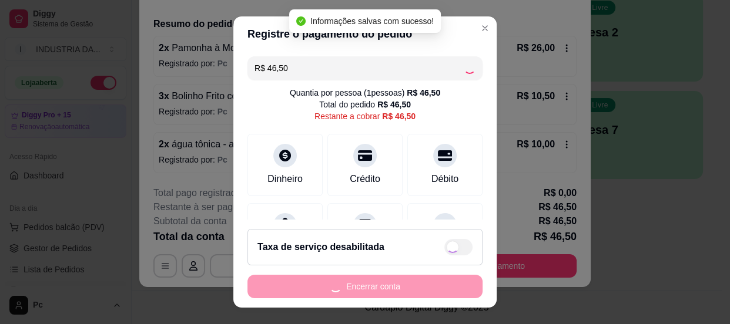
type input "R$ 0,00"
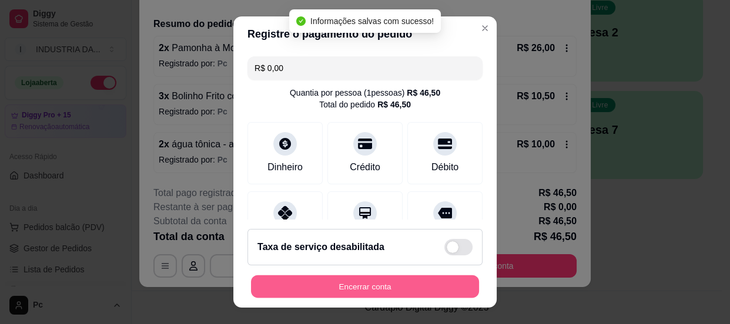
click at [372, 281] on button "Encerrar conta" at bounding box center [365, 286] width 228 height 23
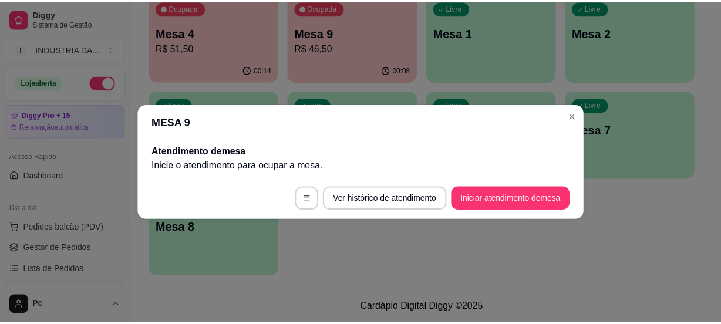
scroll to position [0, 0]
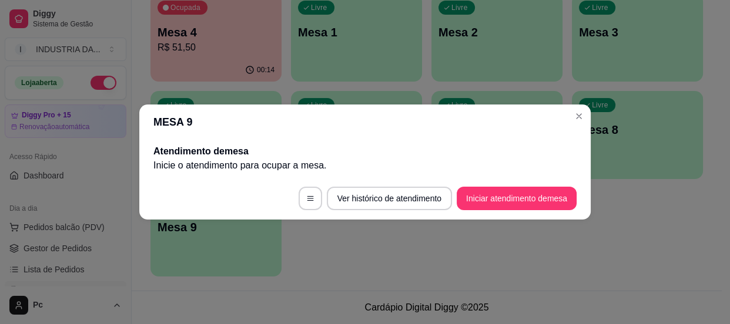
click at [582, 125] on header "MESA 9" at bounding box center [364, 122] width 451 height 35
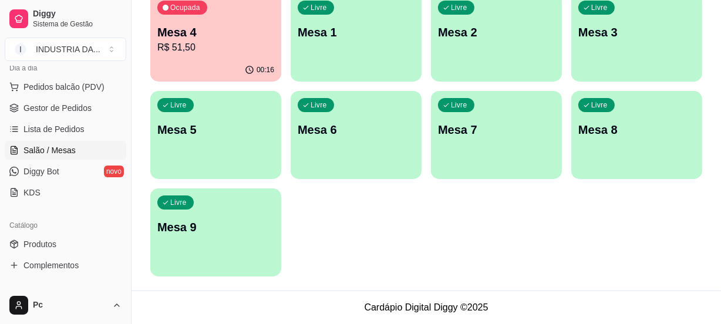
scroll to position [160, 0]
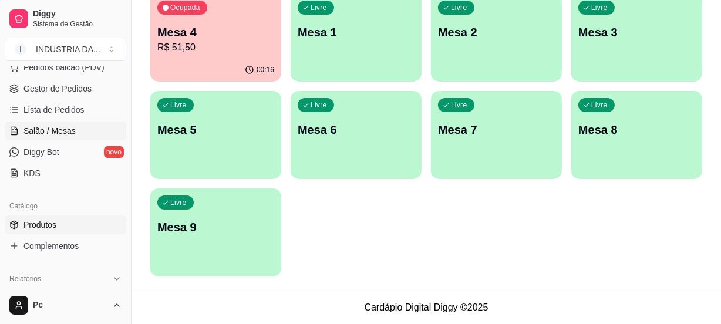
click at [58, 223] on link "Produtos" at bounding box center [66, 225] width 122 height 19
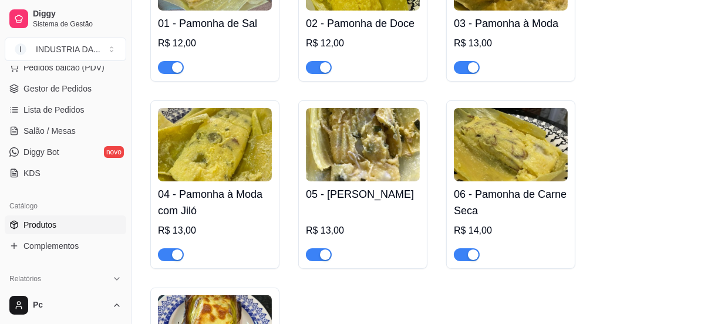
scroll to position [267, 0]
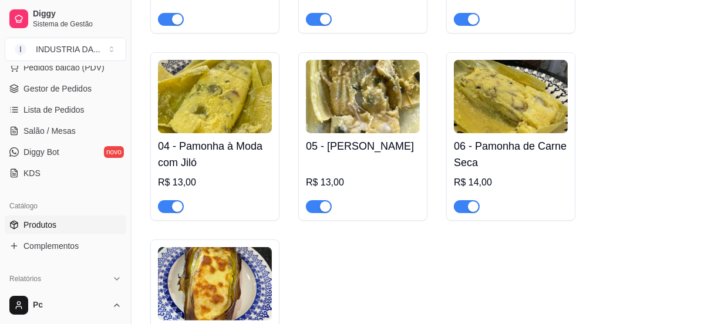
click at [321, 208] on div "button" at bounding box center [325, 206] width 11 height 11
click at [469, 209] on div "button" at bounding box center [473, 206] width 11 height 11
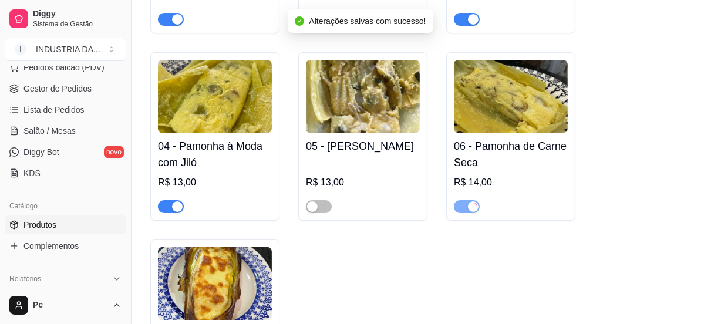
click at [174, 209] on div "button" at bounding box center [177, 206] width 11 height 11
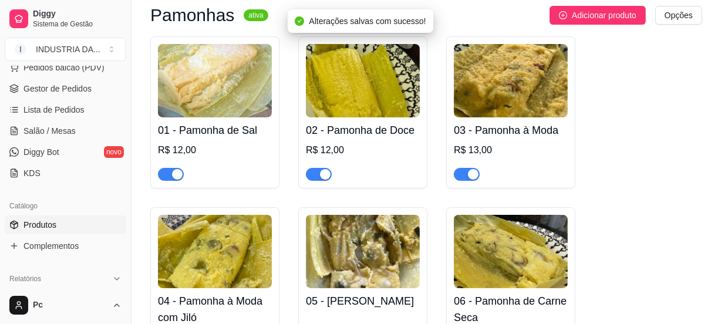
scroll to position [106, 0]
